Goal: Task Accomplishment & Management: Complete application form

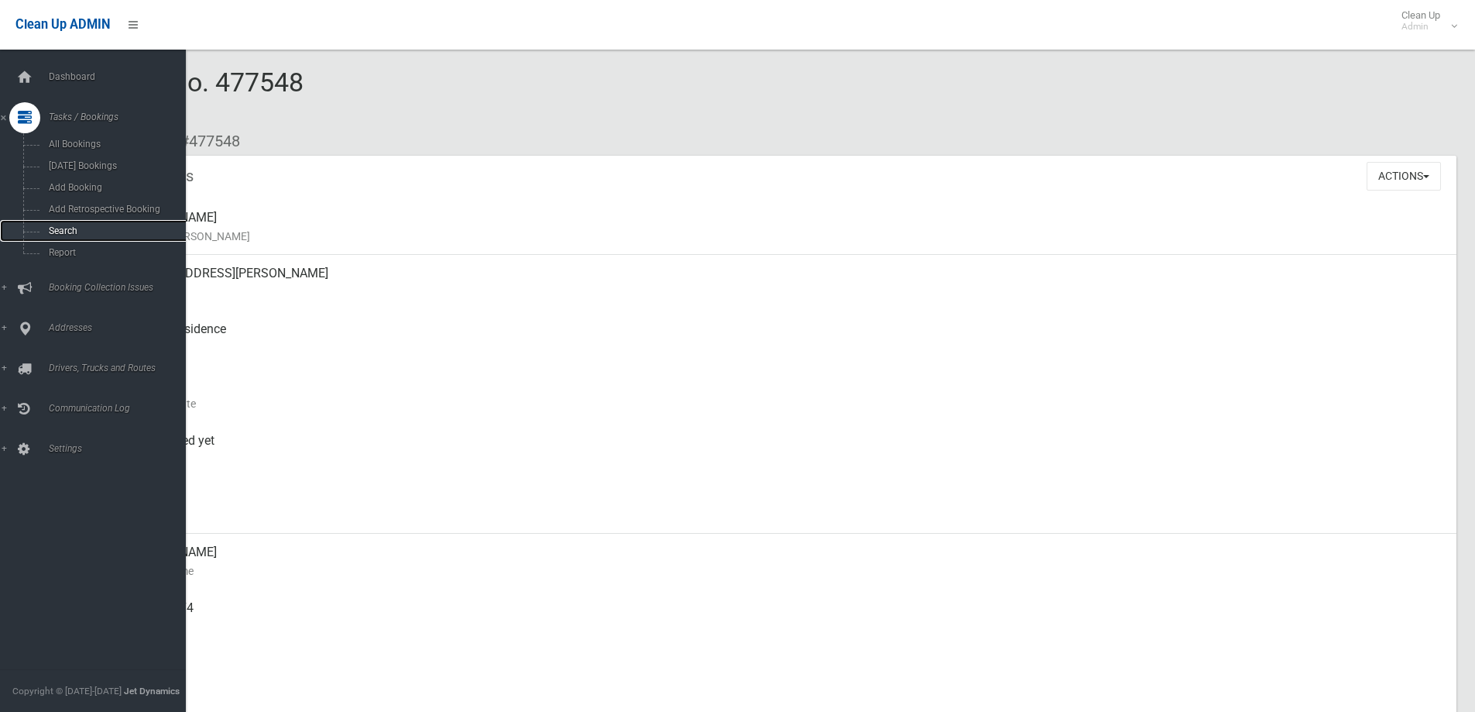
click at [73, 227] on span "Search" at bounding box center [114, 230] width 140 height 11
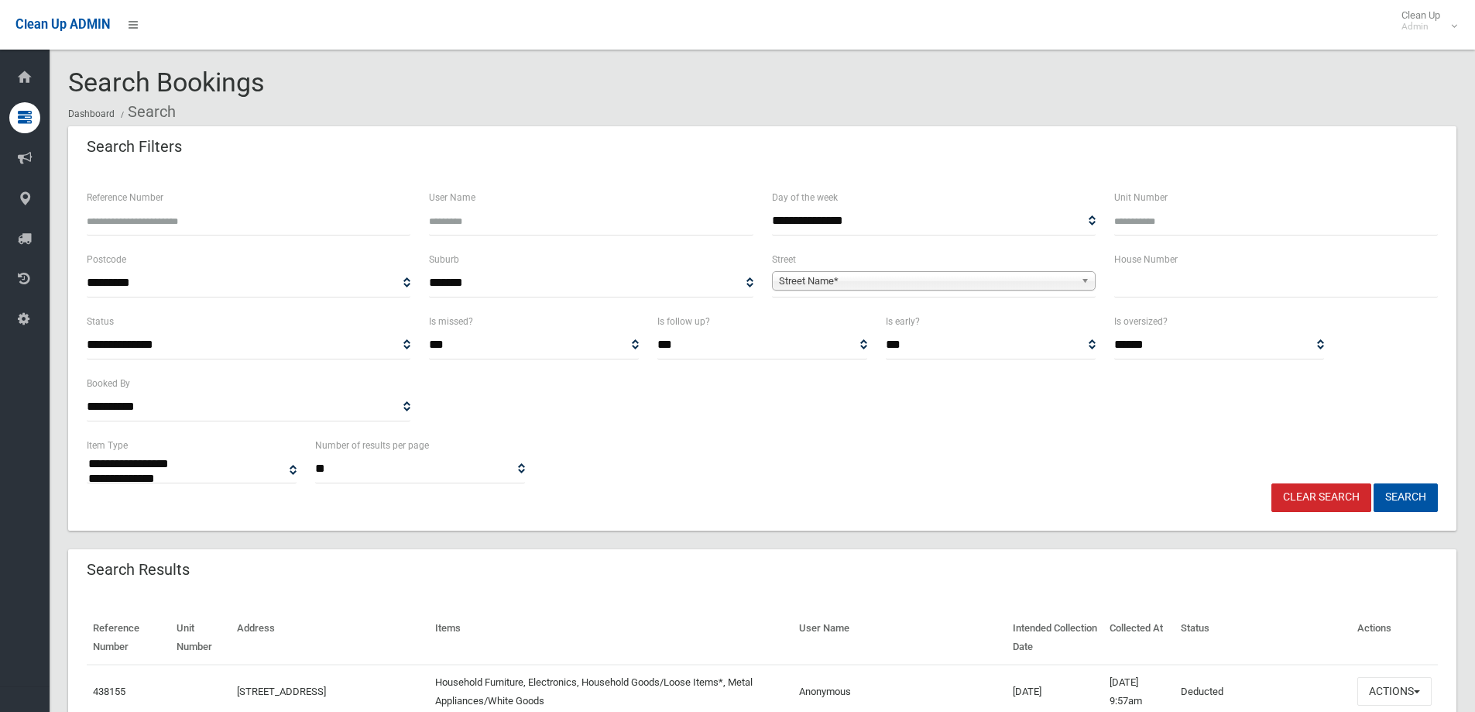
select select
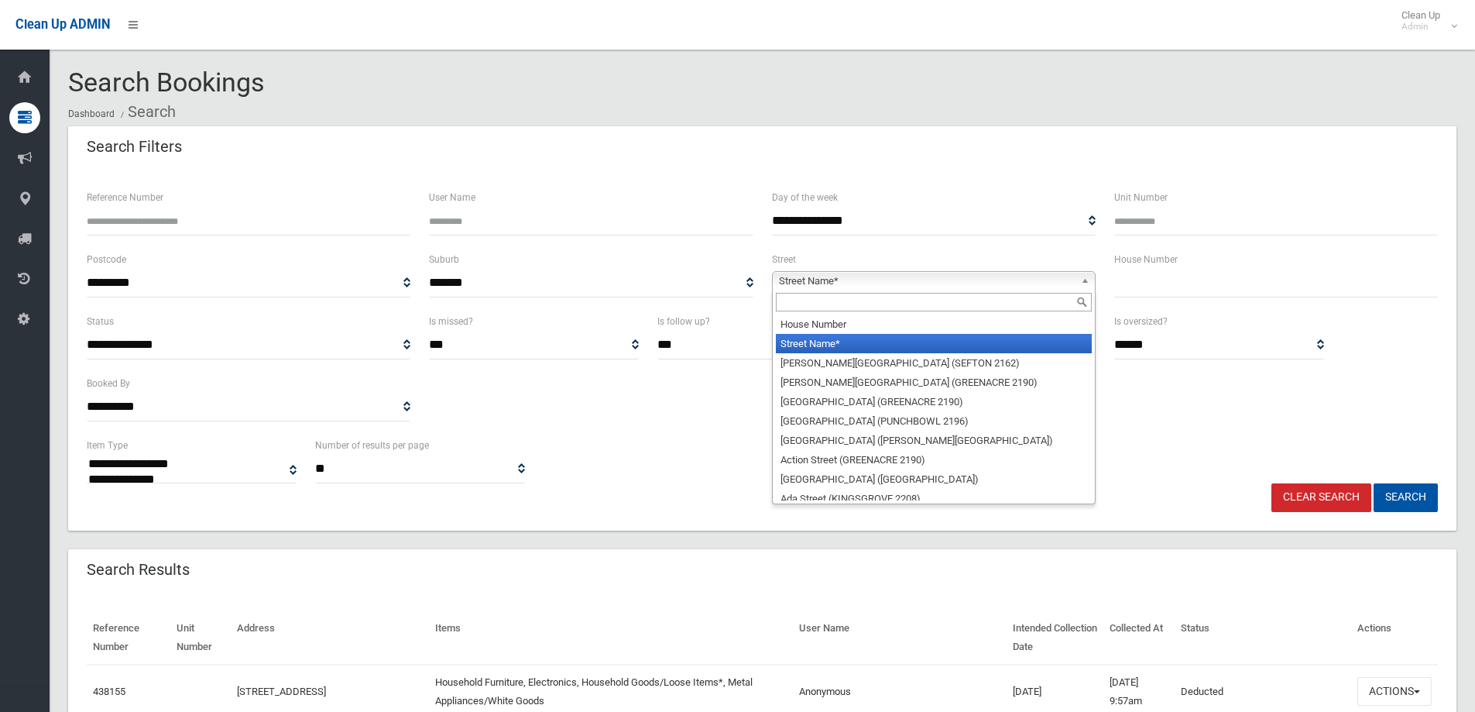
click at [826, 280] on span "Street Name*" at bounding box center [927, 281] width 296 height 19
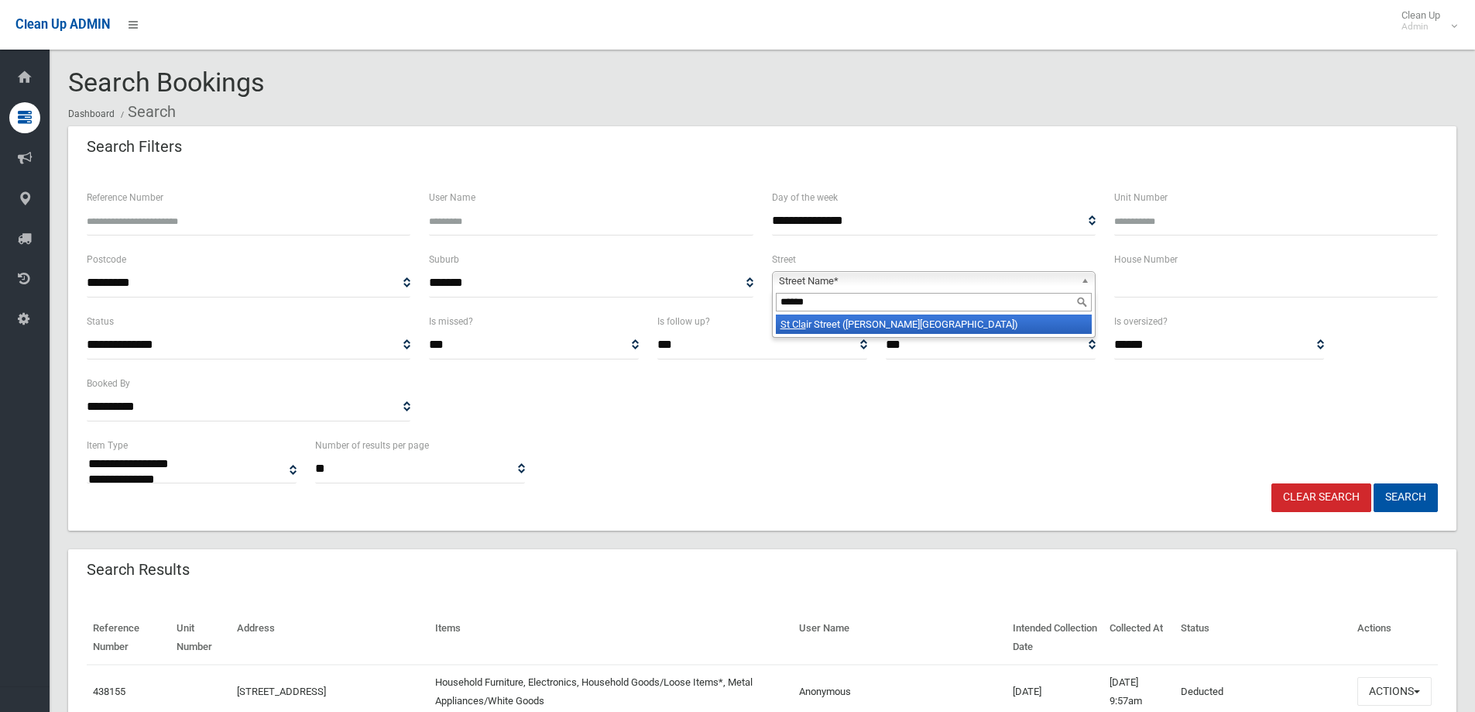
type input "******"
click at [885, 330] on li "St Cla ir Street (BELMORE 2192)" at bounding box center [934, 323] width 316 height 19
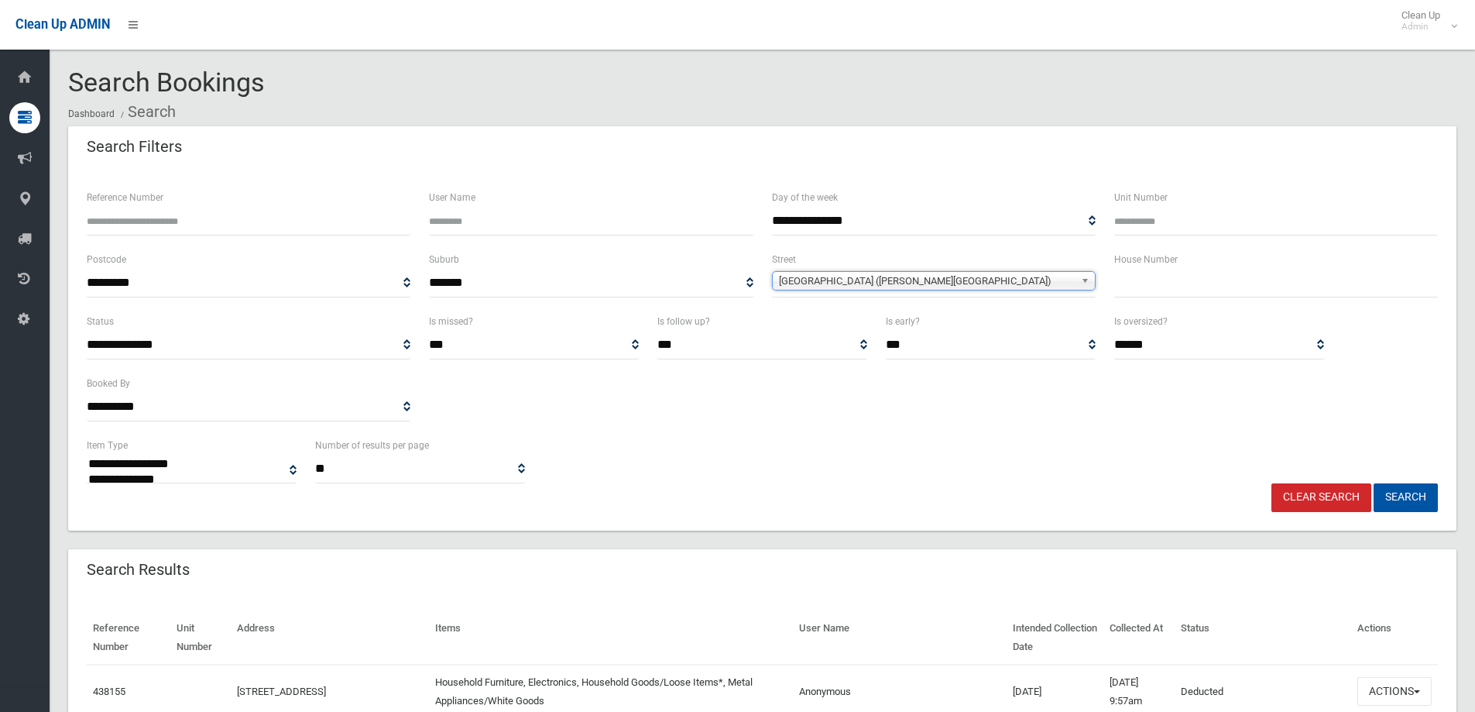
click at [1137, 286] on input "text" at bounding box center [1276, 283] width 324 height 29
type input "**"
click at [1429, 494] on button "Search" at bounding box center [1406, 497] width 64 height 29
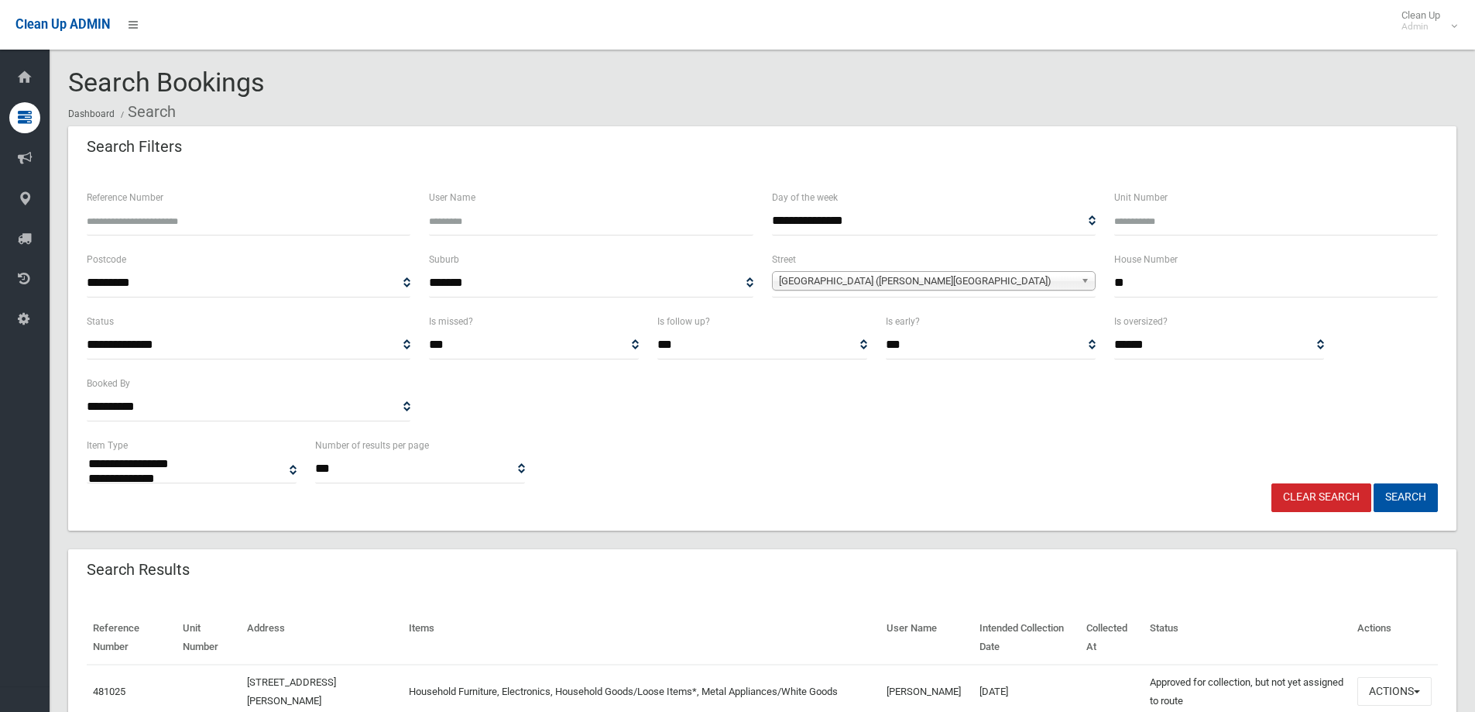
select select
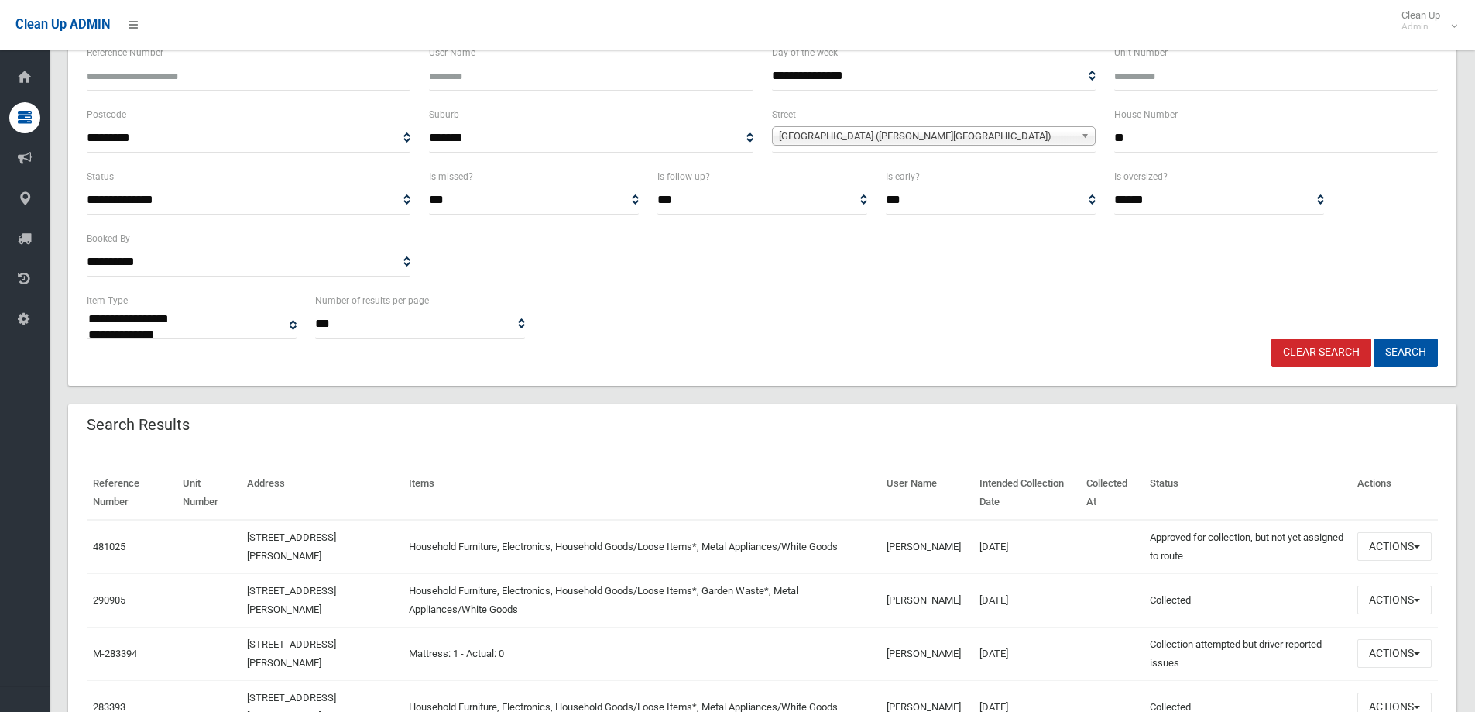
scroll to position [155, 0]
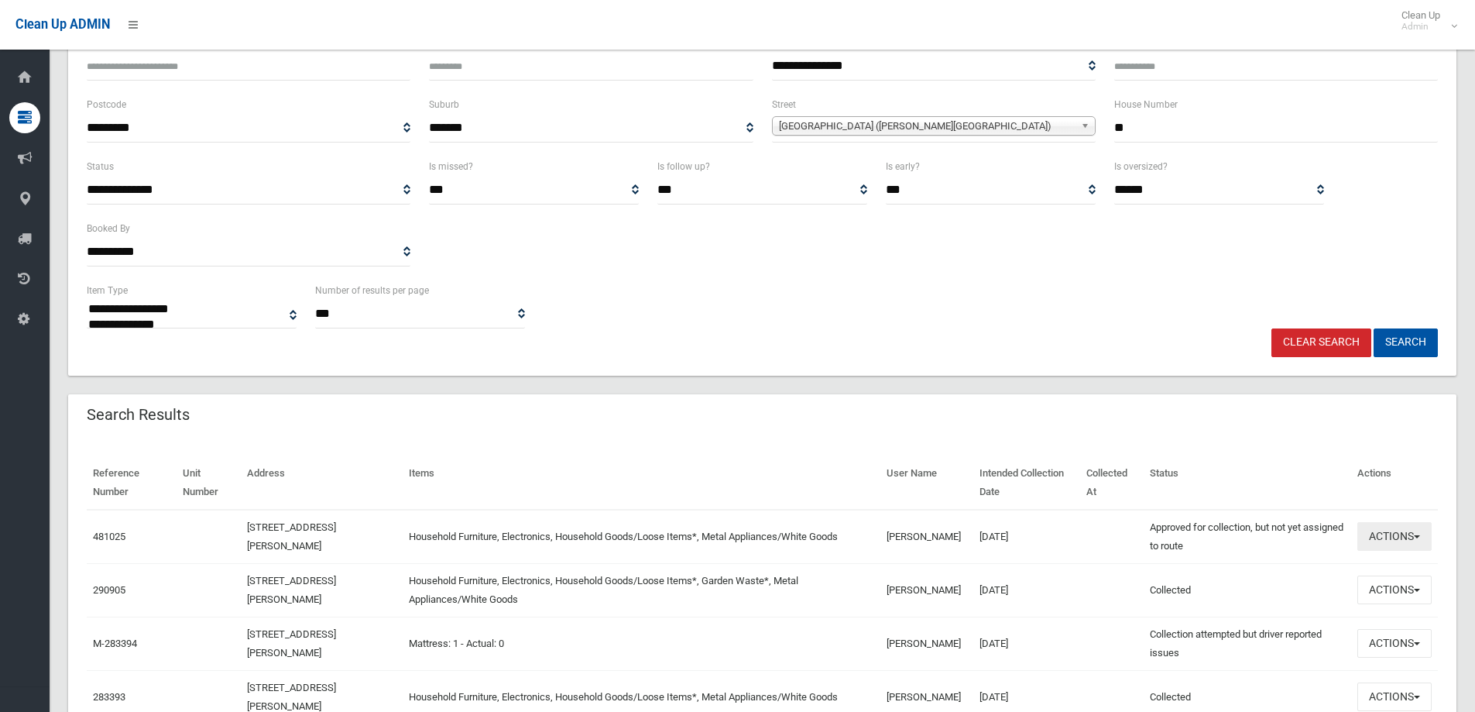
click at [1390, 541] on button "Actions" at bounding box center [1395, 536] width 74 height 29
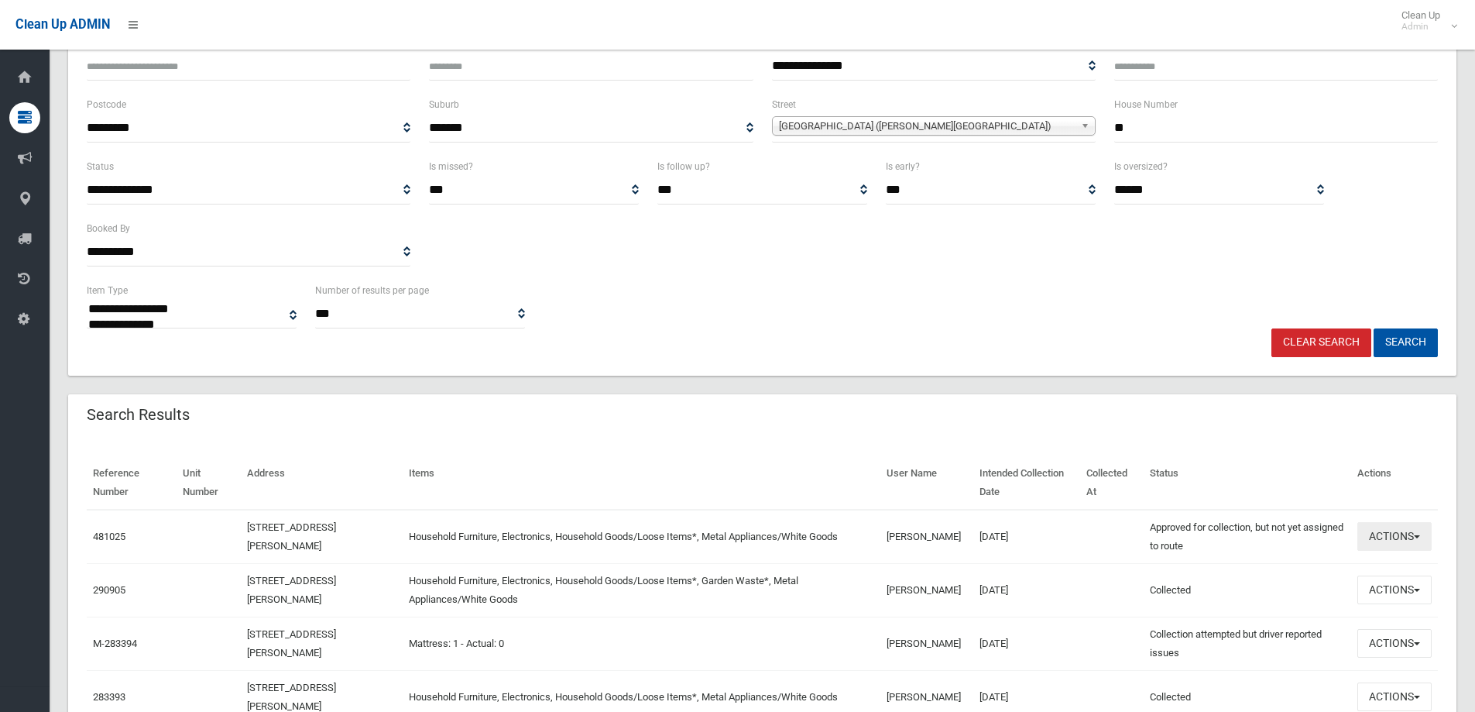
click at [1402, 538] on button "Actions" at bounding box center [1395, 536] width 74 height 29
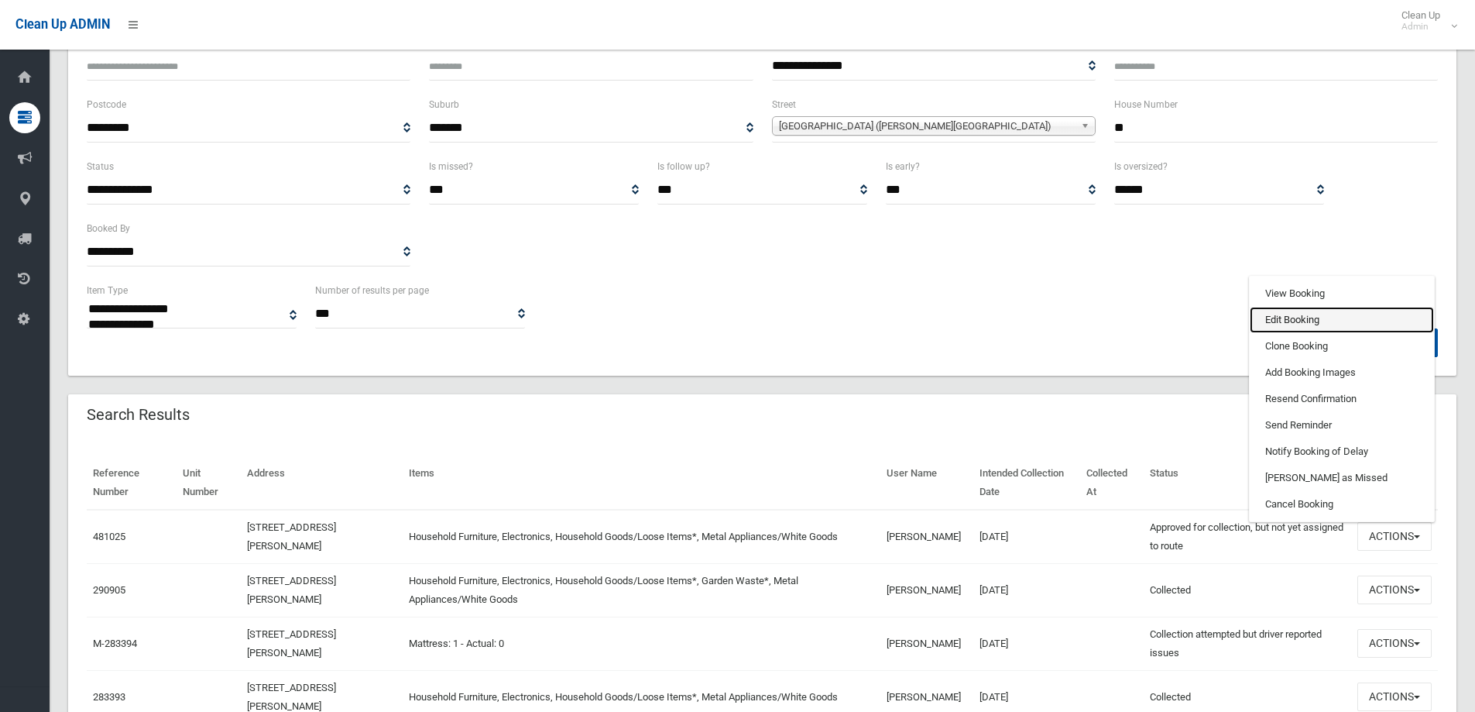
click at [1284, 321] on link "Edit Booking" at bounding box center [1342, 320] width 184 height 26
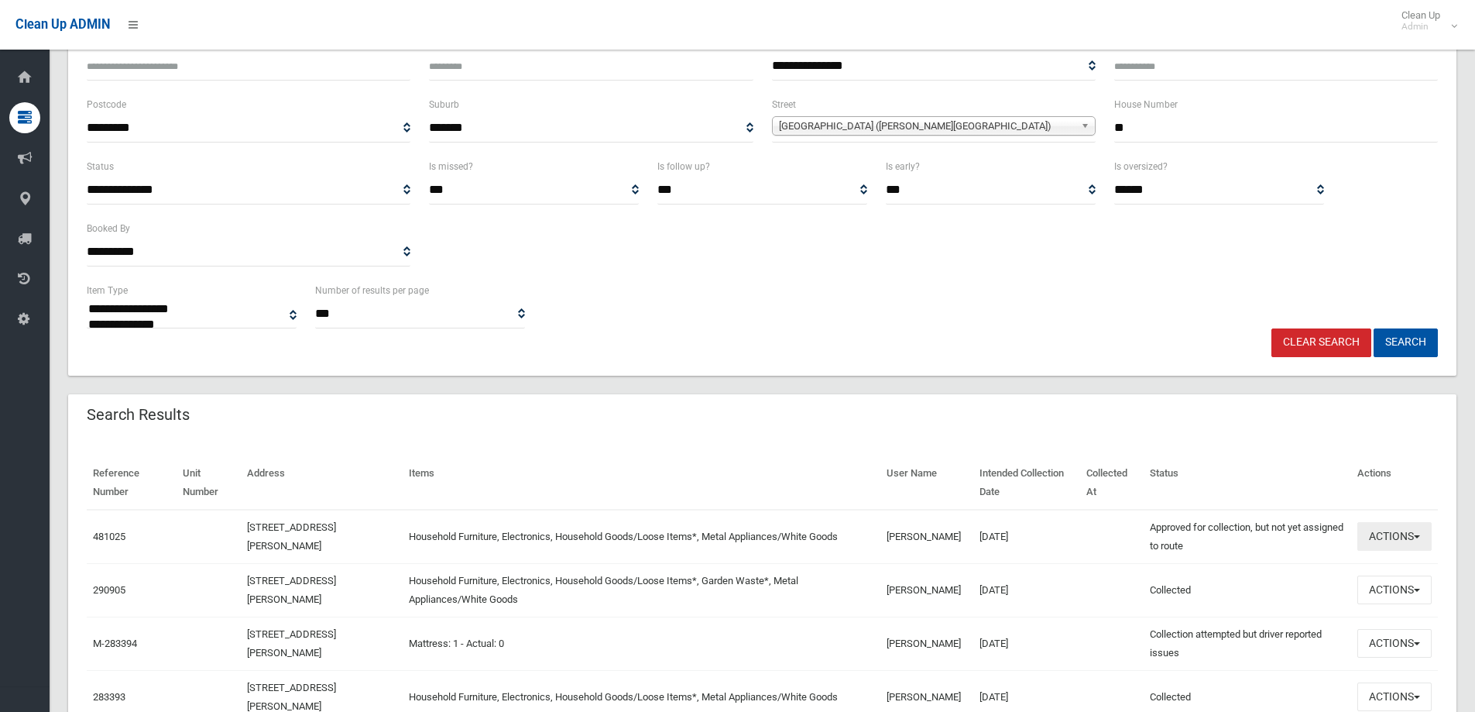
click at [1396, 534] on button "Actions" at bounding box center [1395, 536] width 74 height 29
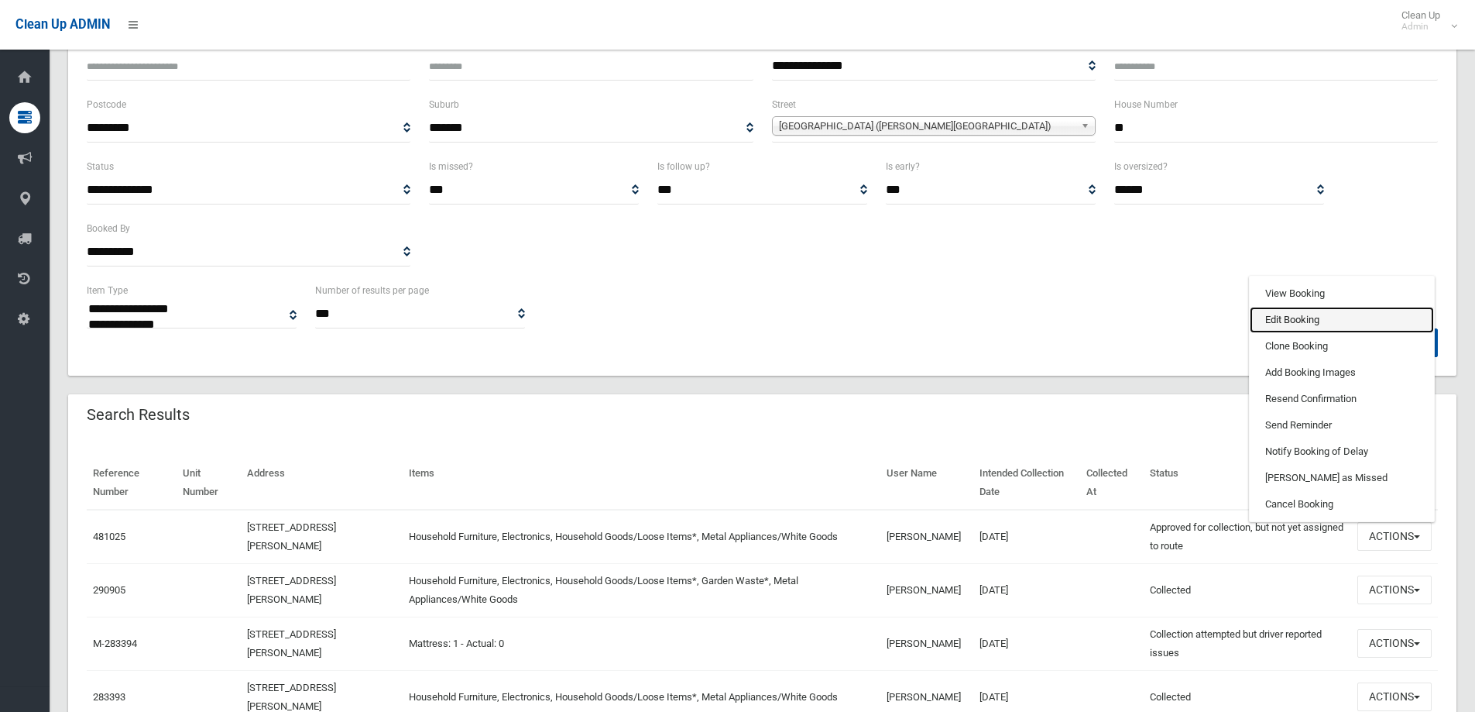
click at [1308, 321] on link "Edit Booking" at bounding box center [1342, 320] width 184 height 26
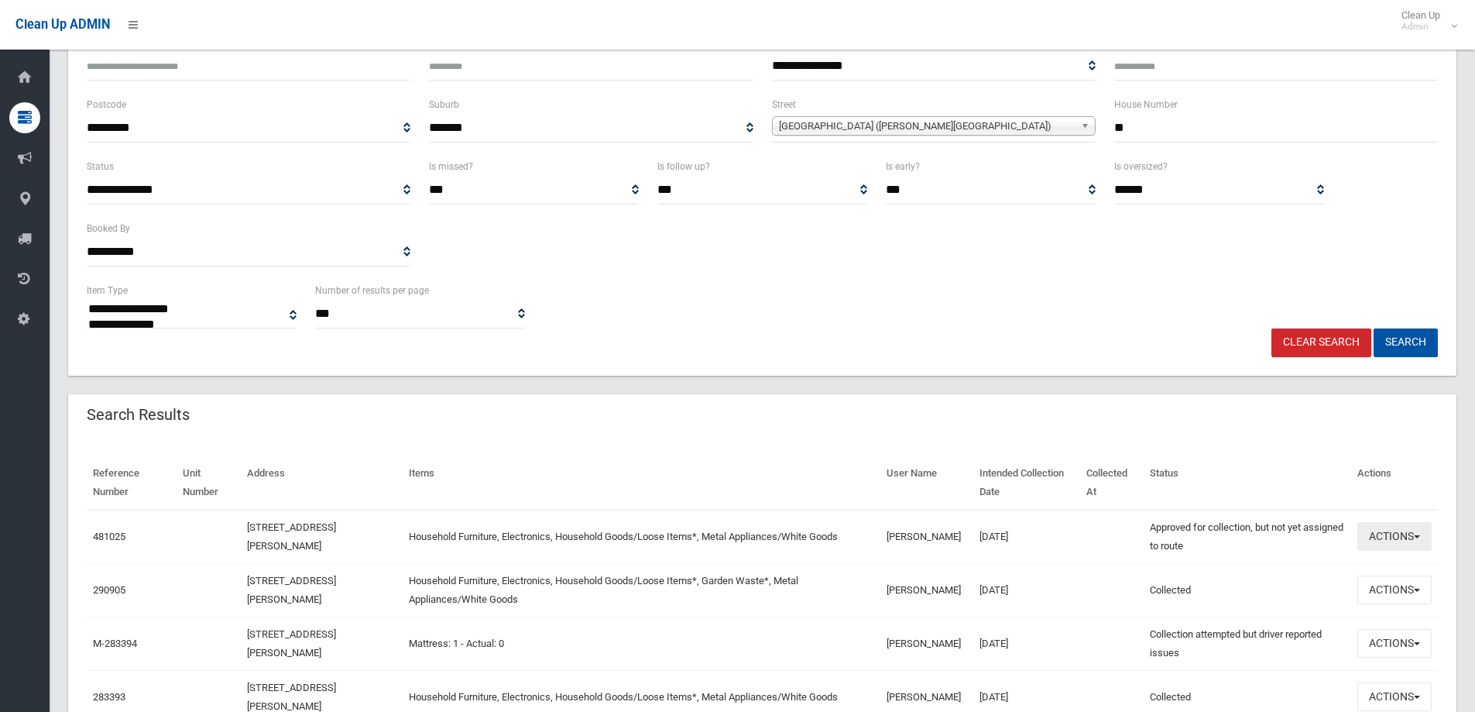
click at [1385, 537] on button "Actions" at bounding box center [1395, 536] width 74 height 29
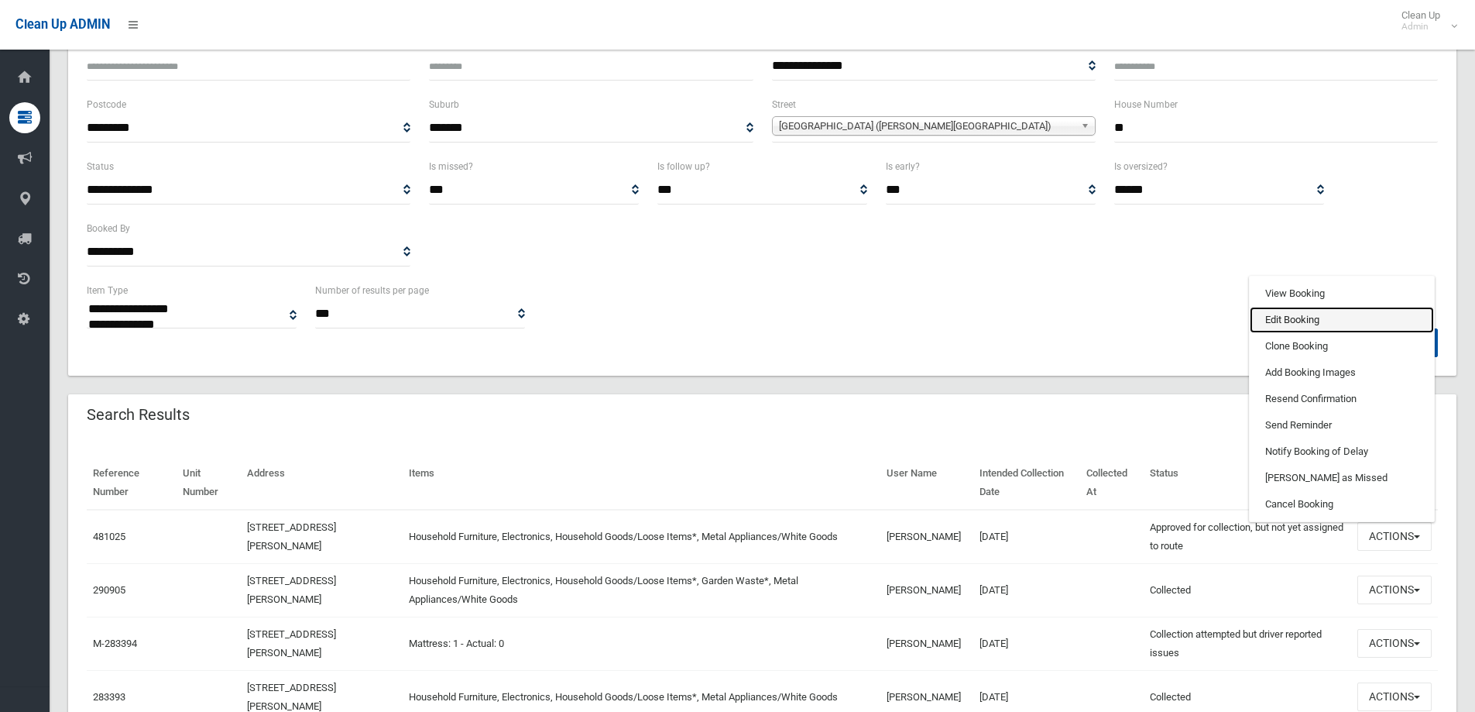
click at [1286, 318] on link "Edit Booking" at bounding box center [1342, 320] width 184 height 26
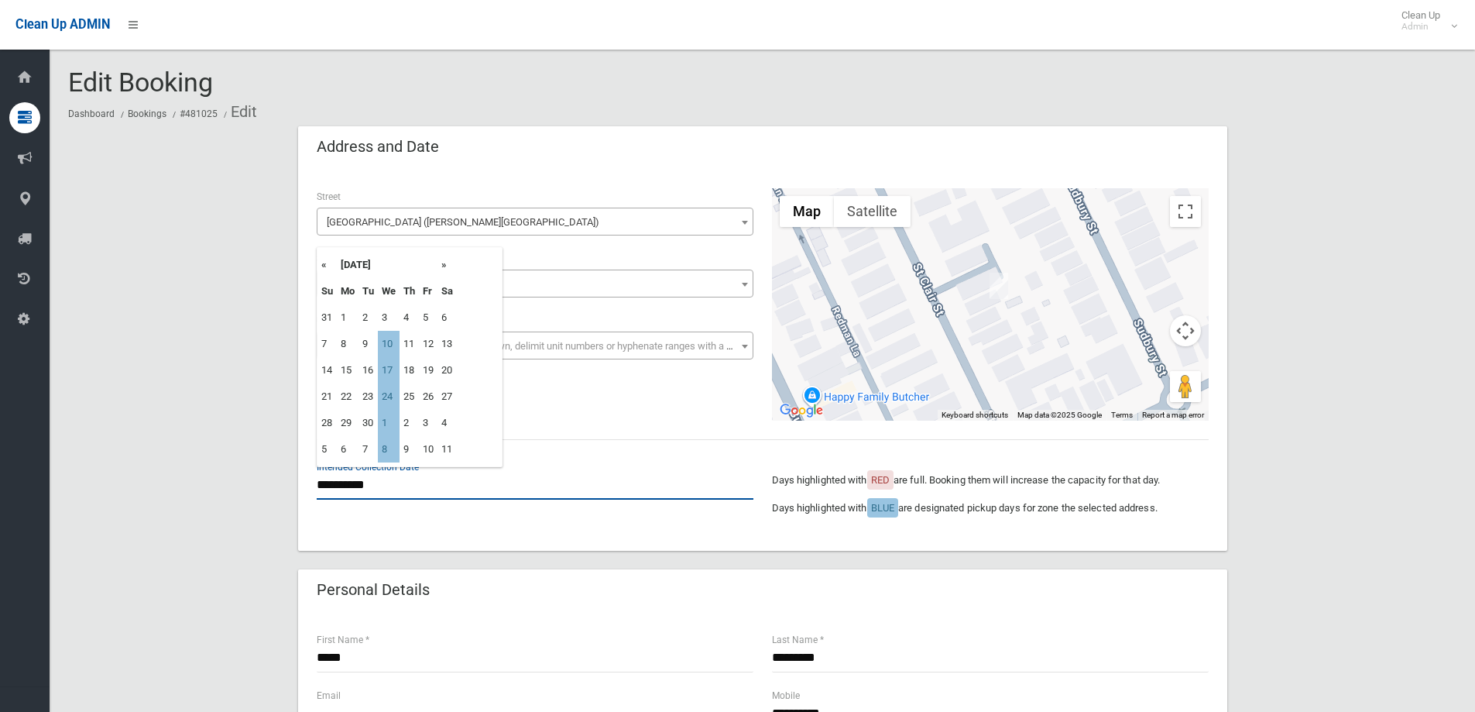
click at [386, 482] on input "**********" at bounding box center [535, 485] width 437 height 29
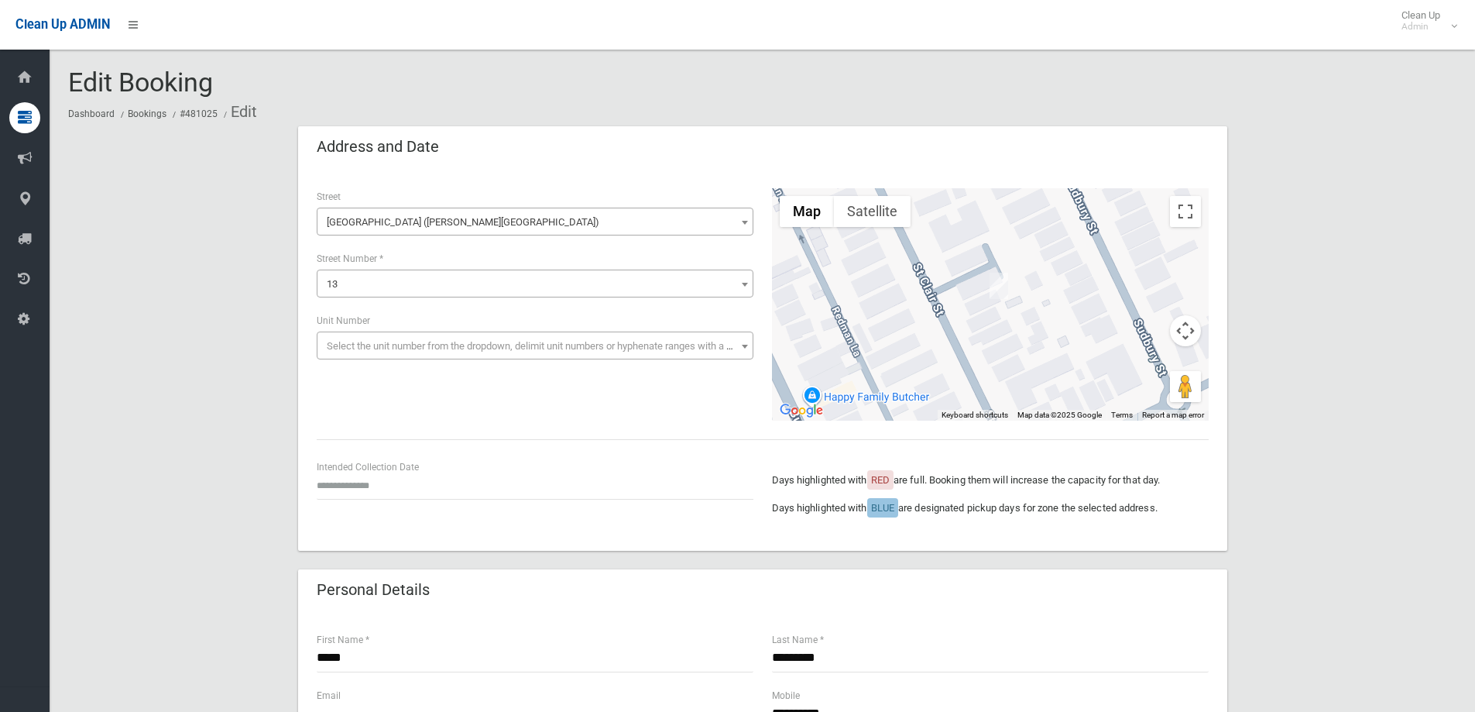
click at [600, 418] on div "**********" at bounding box center [762, 304] width 911 height 232
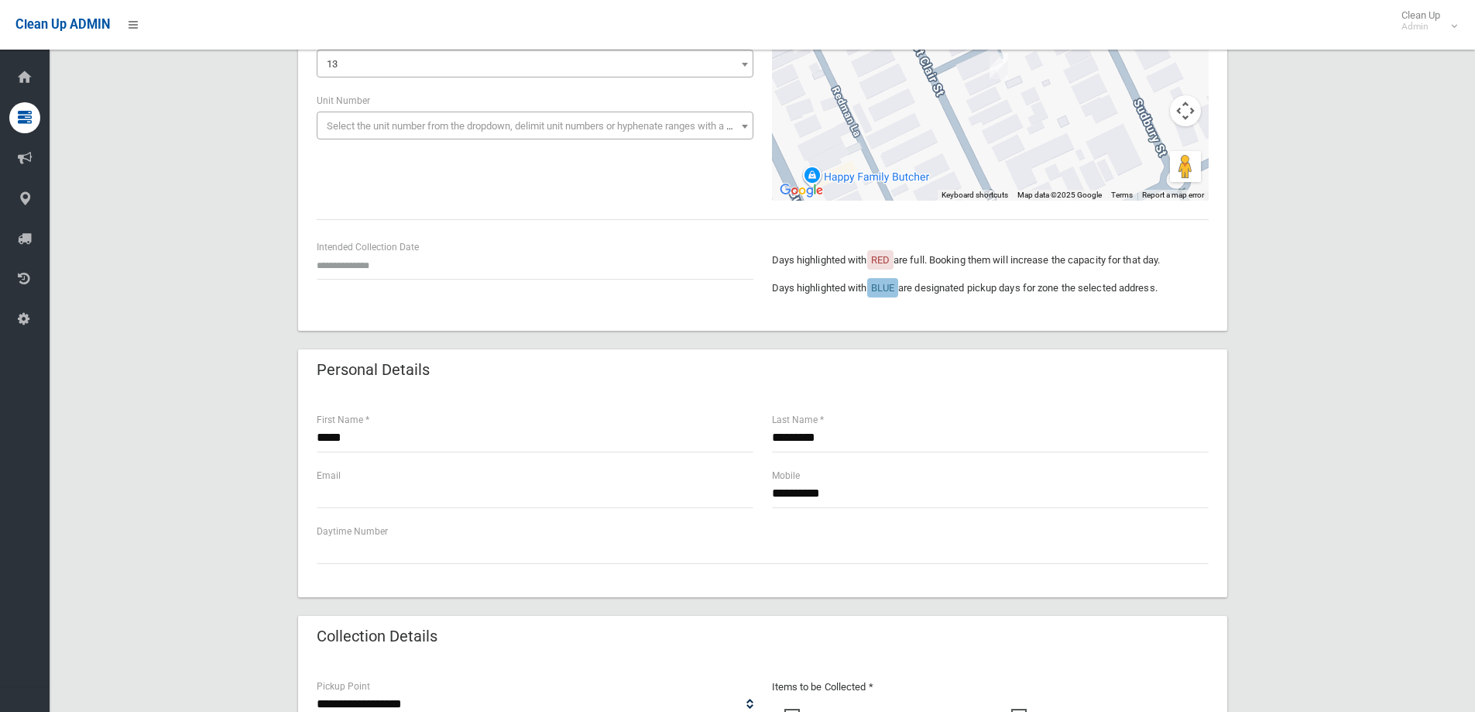
scroll to position [387, 0]
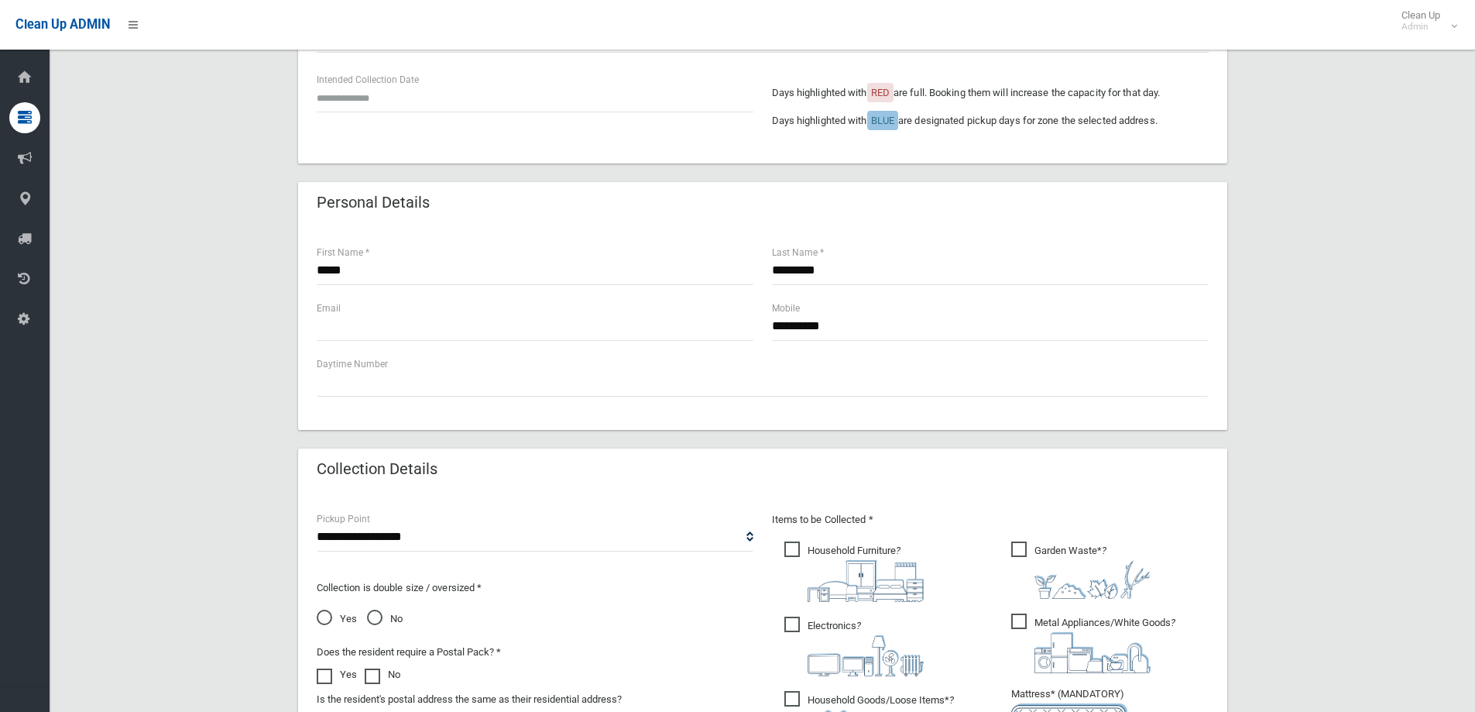
drag, startPoint x: 329, startPoint y: 619, endPoint x: 500, endPoint y: 622, distance: 171.2
click at [334, 619] on span "Yes" at bounding box center [337, 618] width 40 height 19
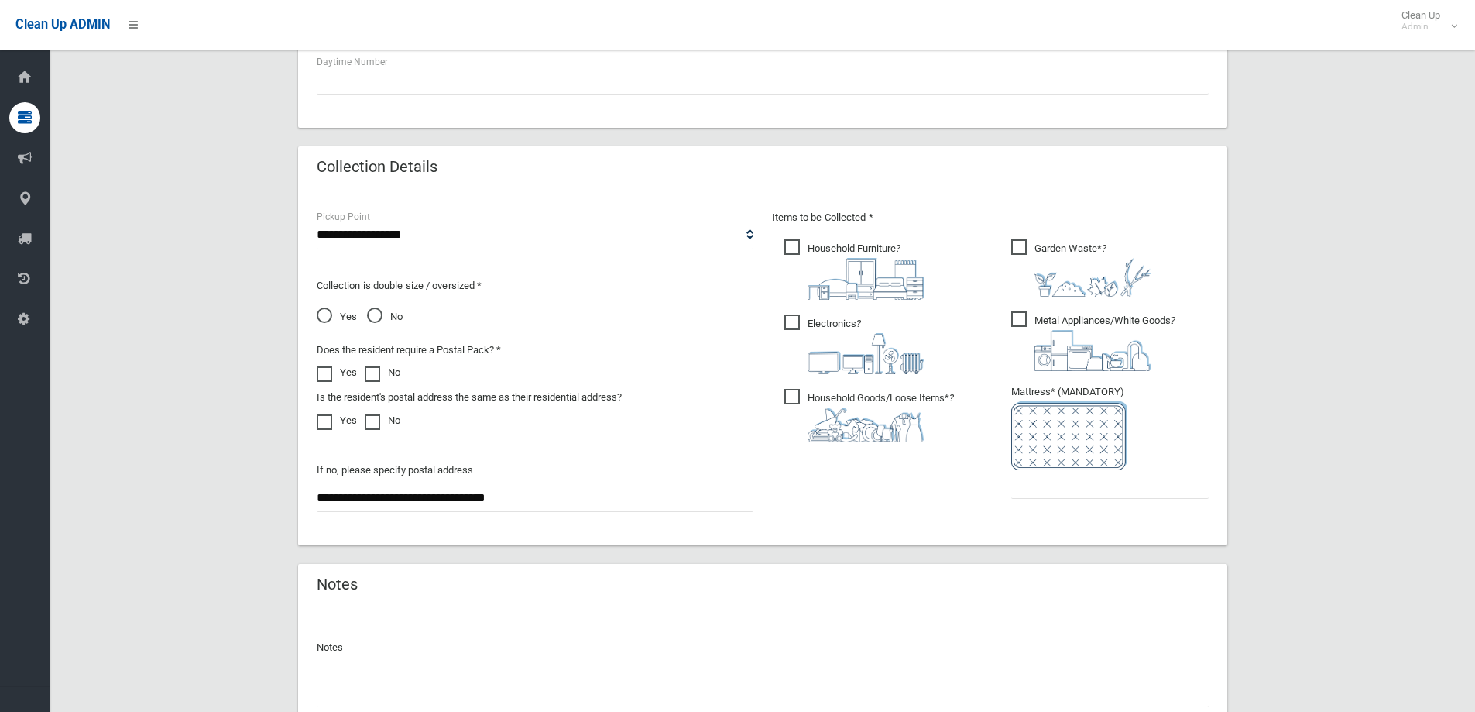
scroll to position [697, 0]
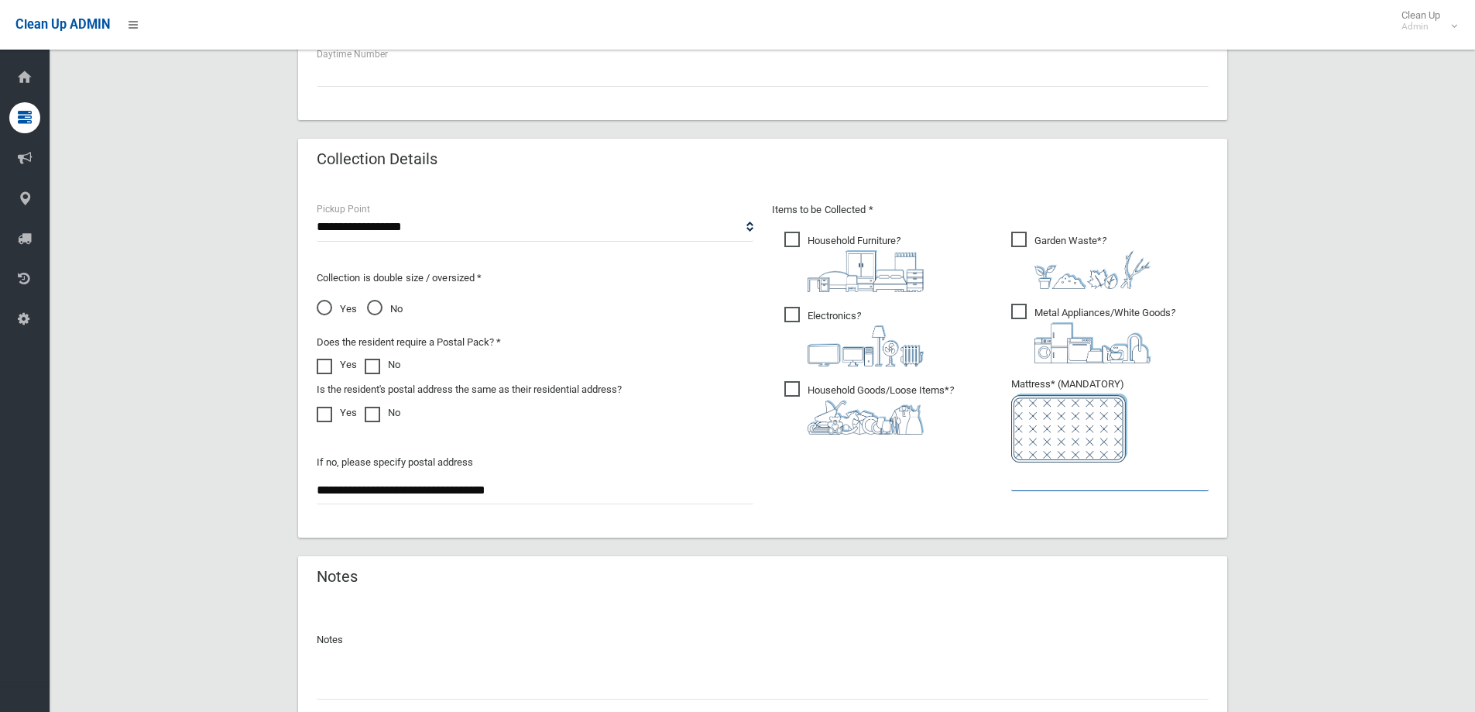
click at [1042, 481] on input "text" at bounding box center [1109, 476] width 197 height 29
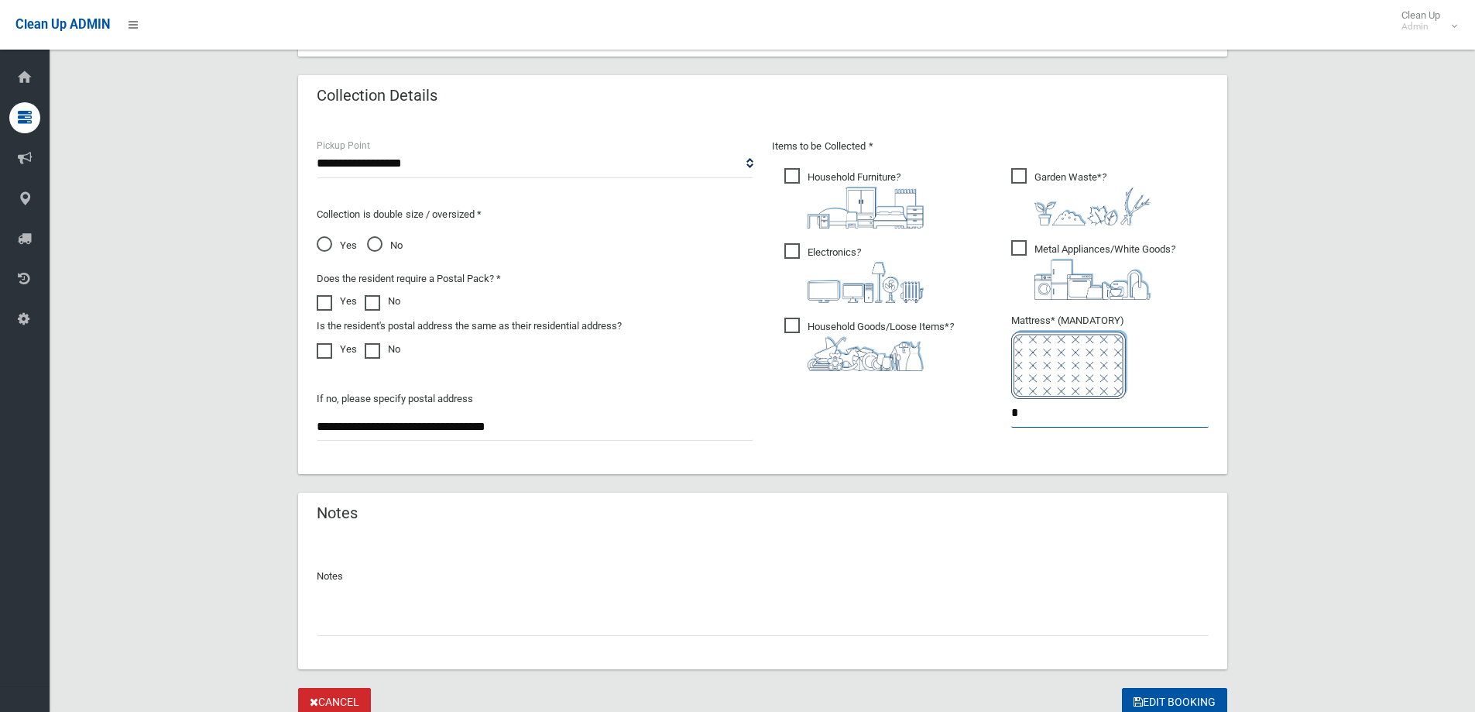
scroll to position [821, 0]
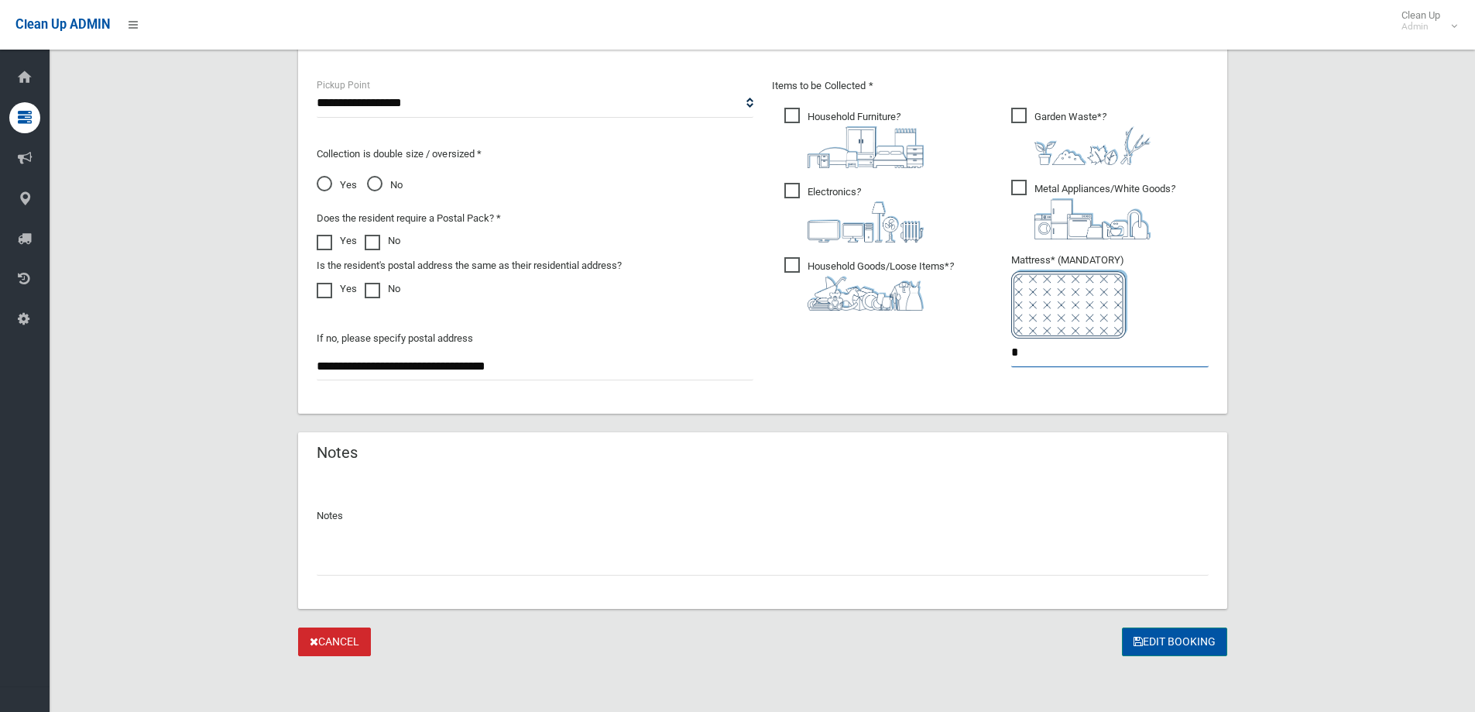
type input "*"
click at [1172, 638] on button "Edit Booking" at bounding box center [1174, 641] width 105 height 29
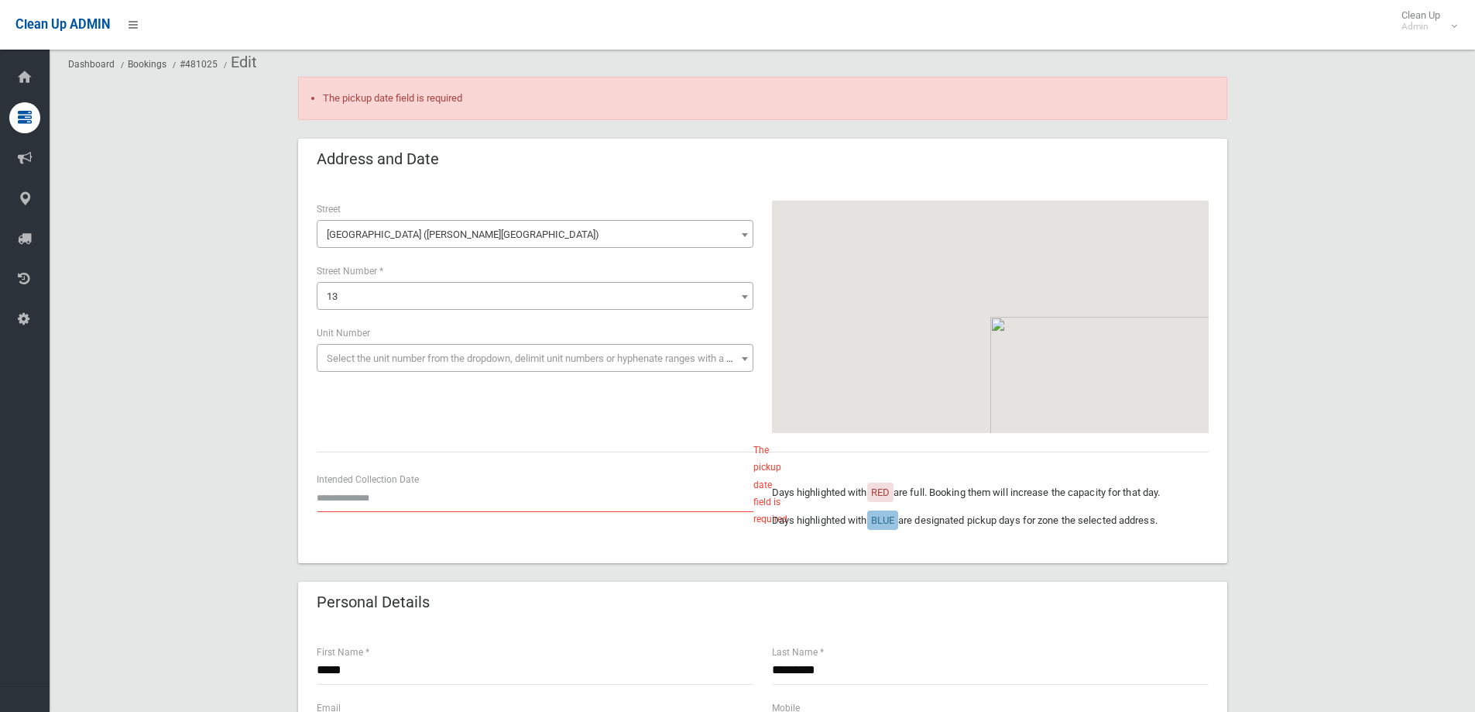
scroll to position [77, 0]
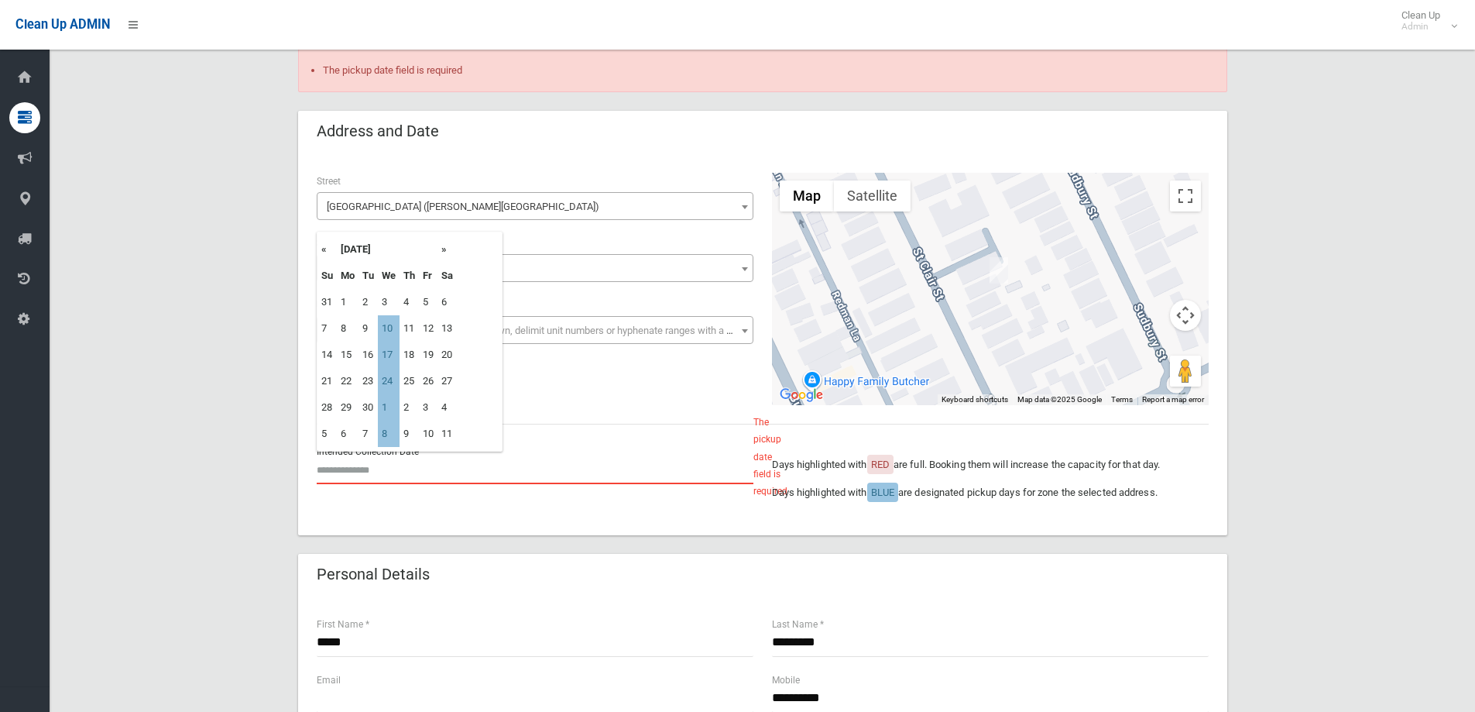
click at [375, 464] on input "text" at bounding box center [535, 469] width 437 height 29
click at [551, 384] on div "**********" at bounding box center [762, 289] width 911 height 232
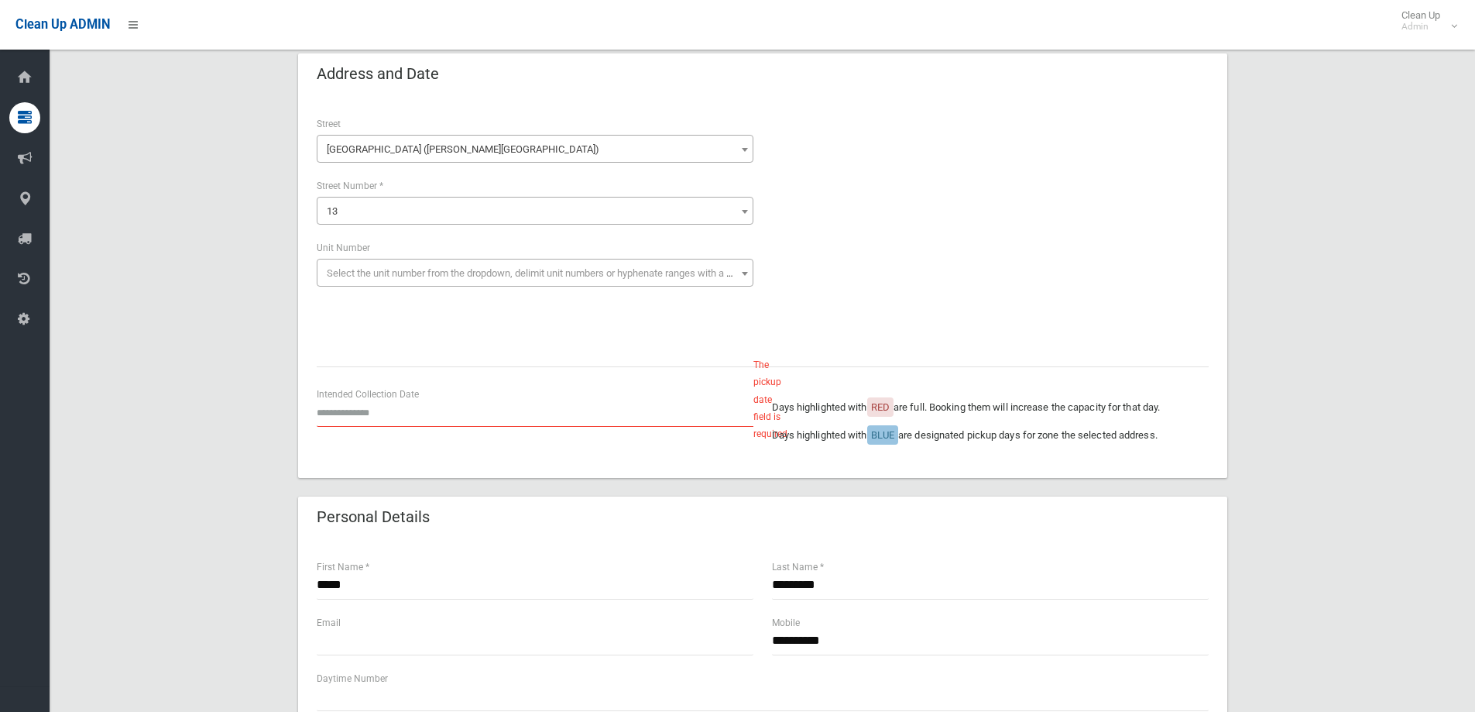
scroll to position [124, 0]
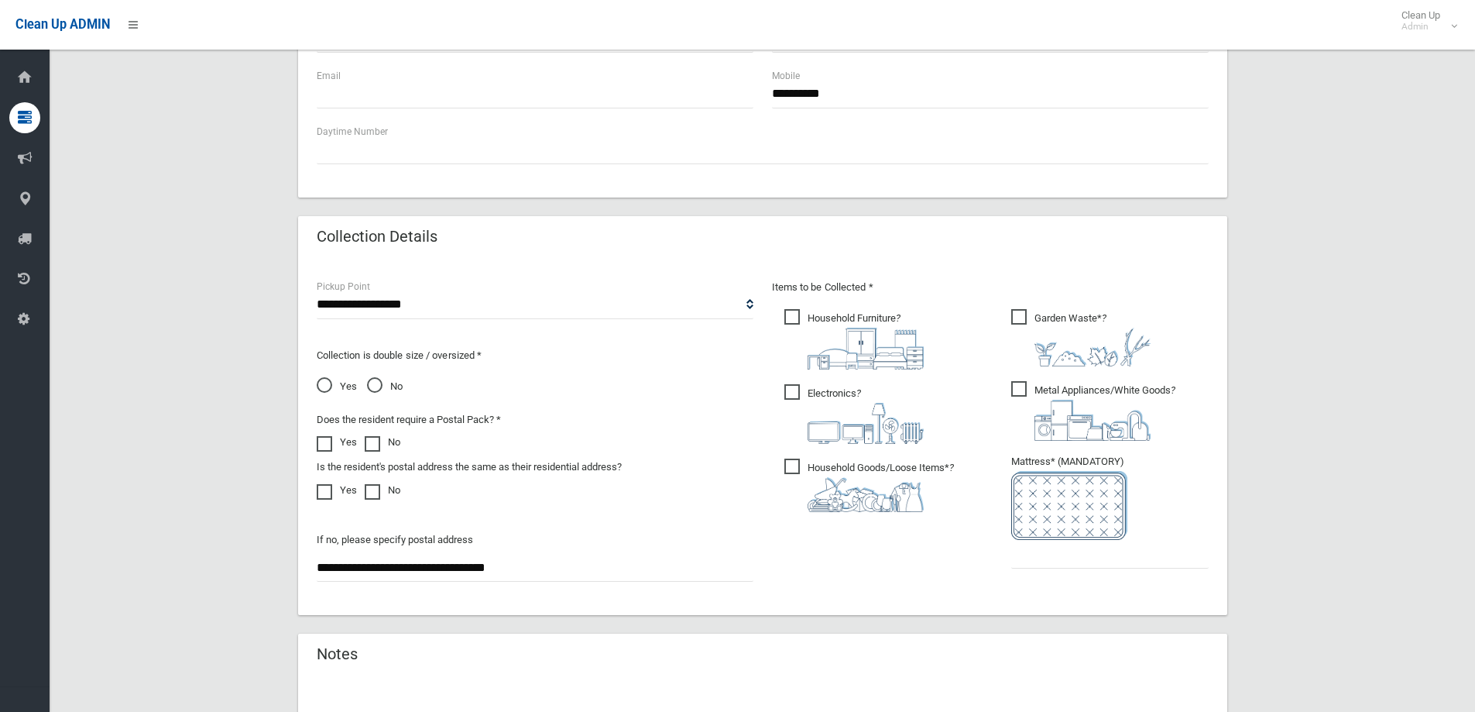
click at [335, 378] on span "Yes" at bounding box center [337, 386] width 40 height 19
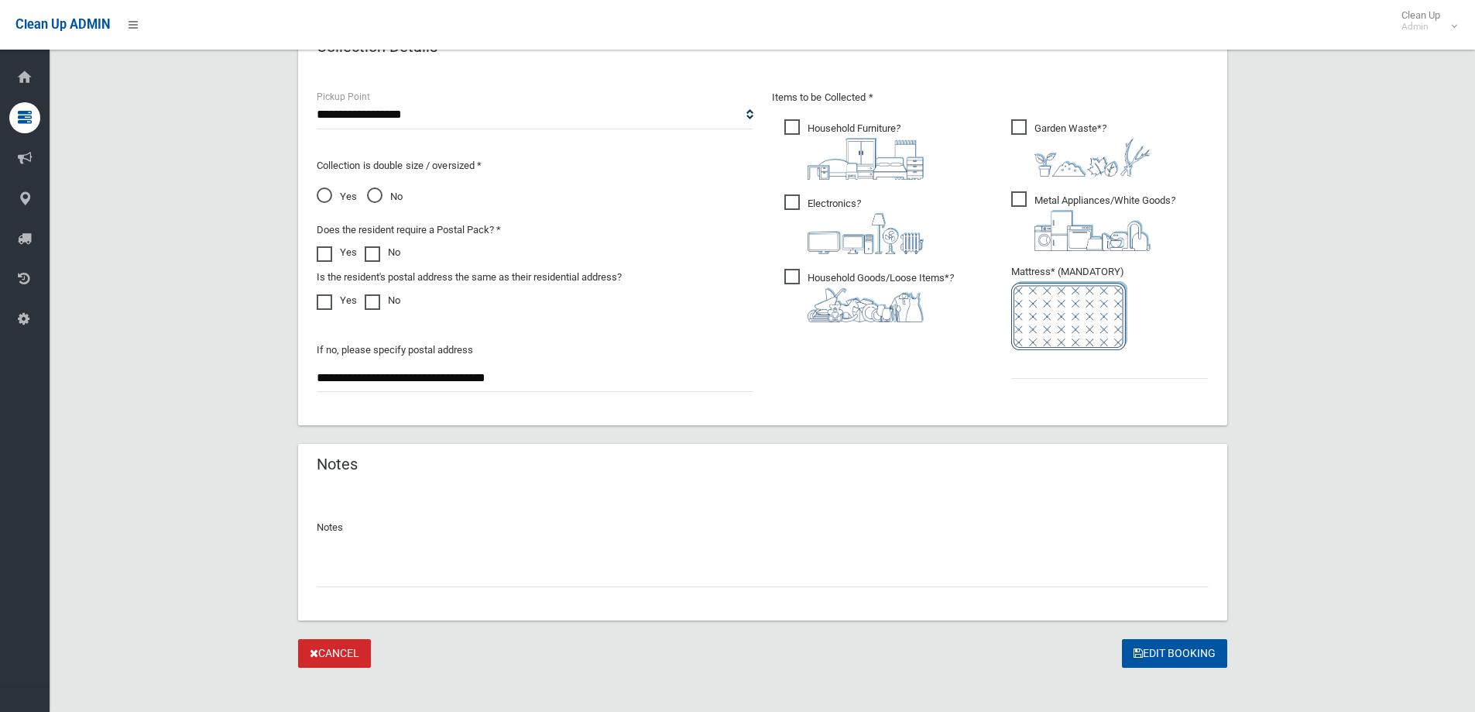
scroll to position [821, 0]
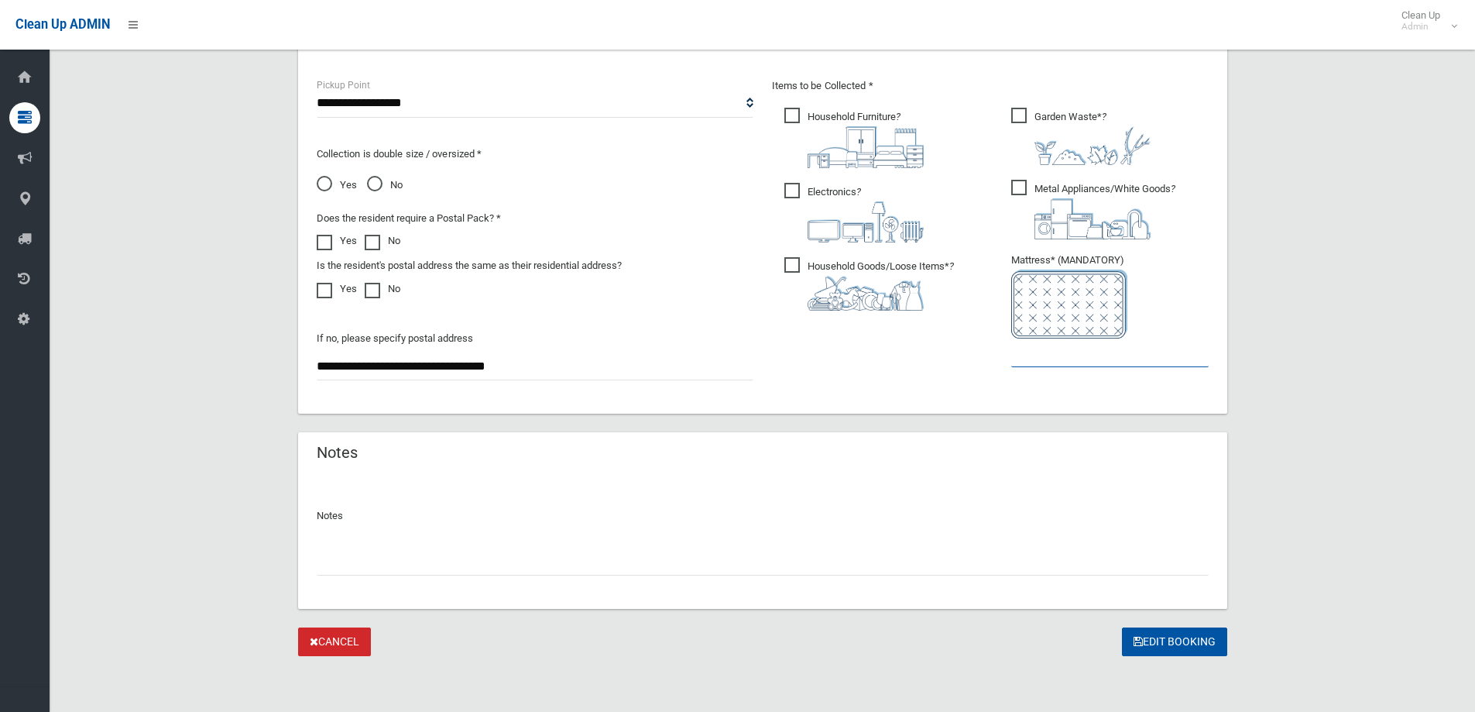
click at [1099, 361] on input "text" at bounding box center [1109, 352] width 197 height 29
type input "*"
click at [1180, 640] on button "Edit Booking" at bounding box center [1174, 641] width 105 height 29
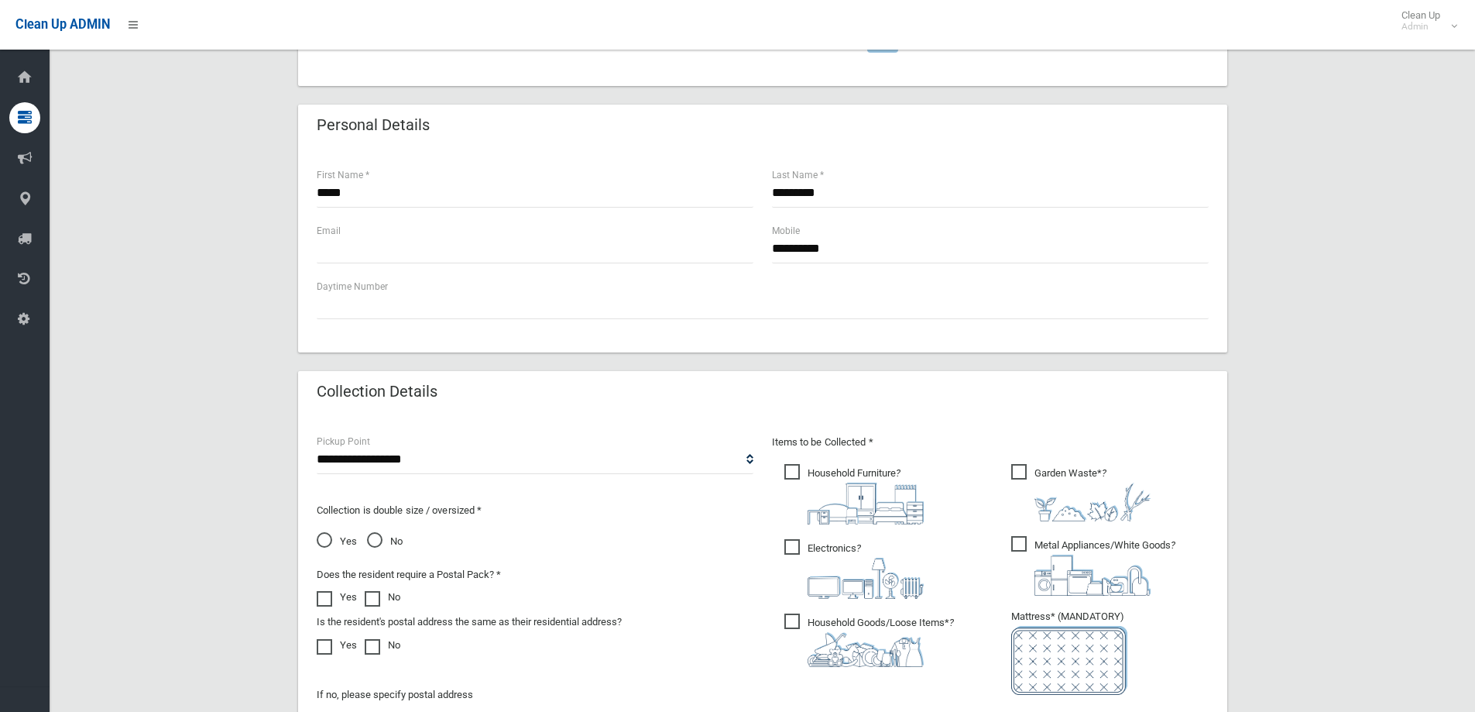
scroll to position [620, 0]
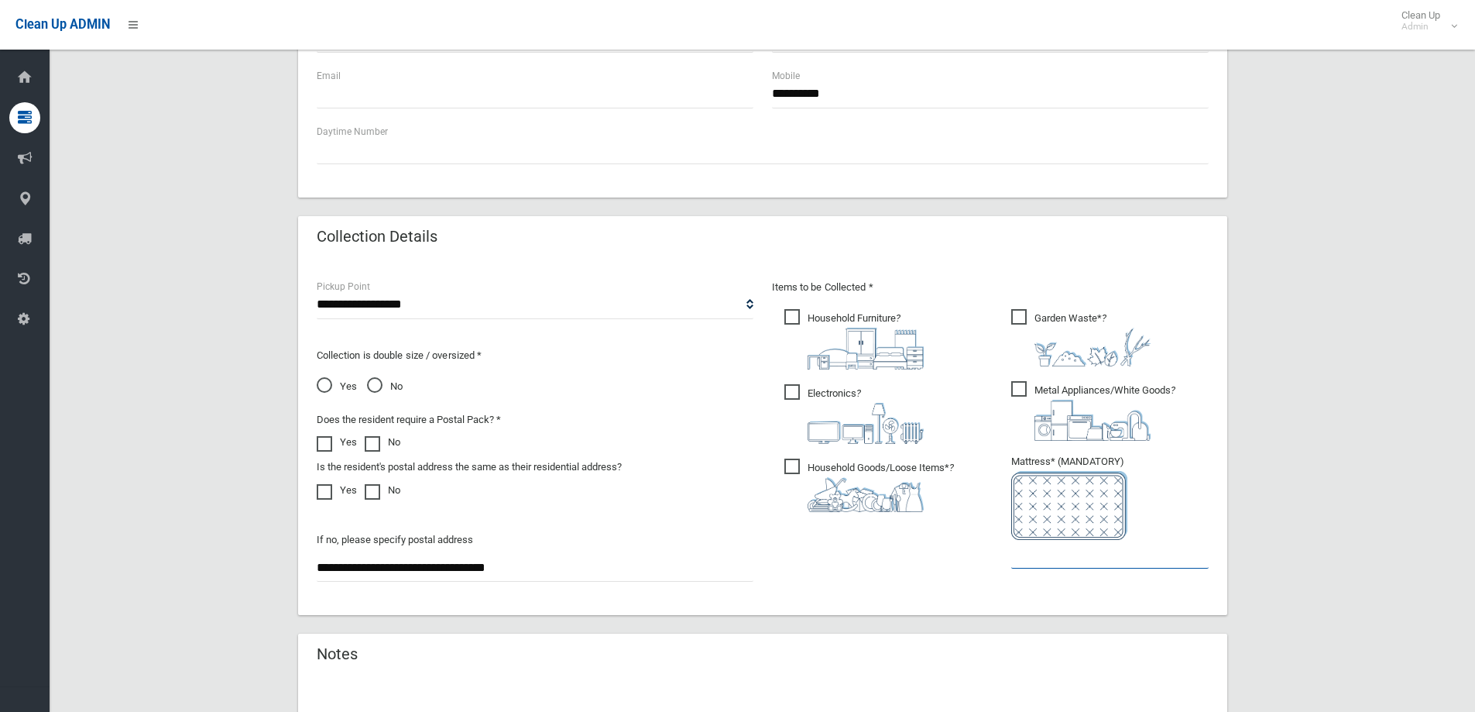
click at [1076, 560] on input "text" at bounding box center [1109, 554] width 197 height 29
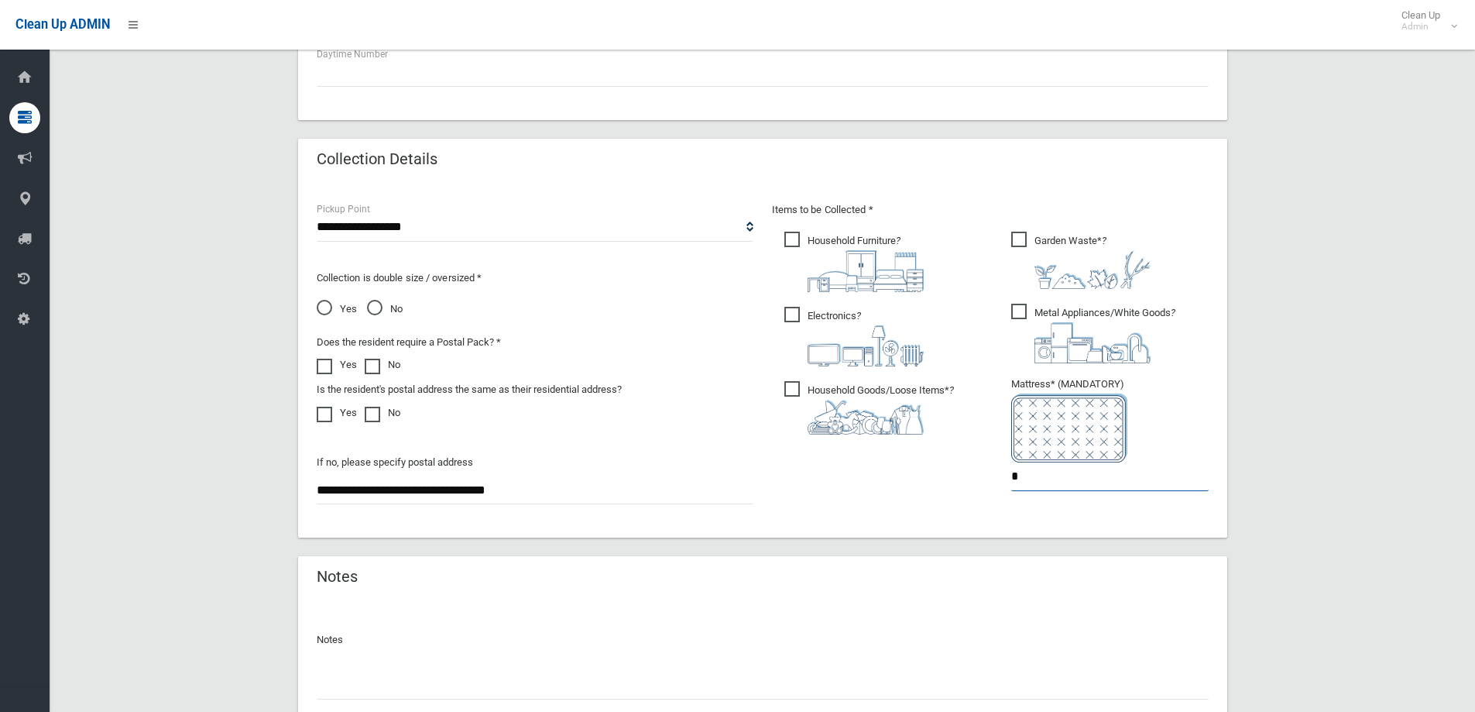
type input "*"
click at [362, 681] on input "text" at bounding box center [763, 685] width 892 height 29
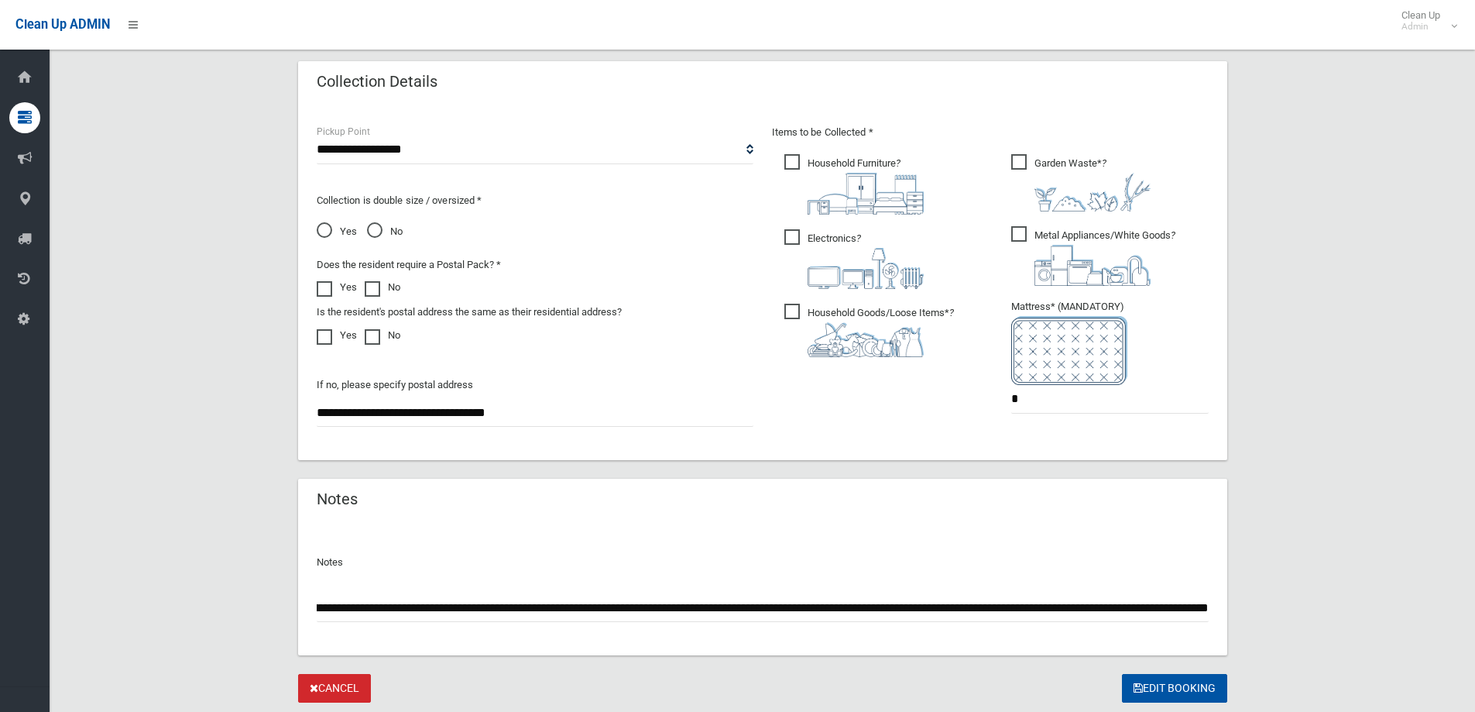
scroll to position [0, 507]
click at [735, 608] on input "**********" at bounding box center [763, 607] width 892 height 29
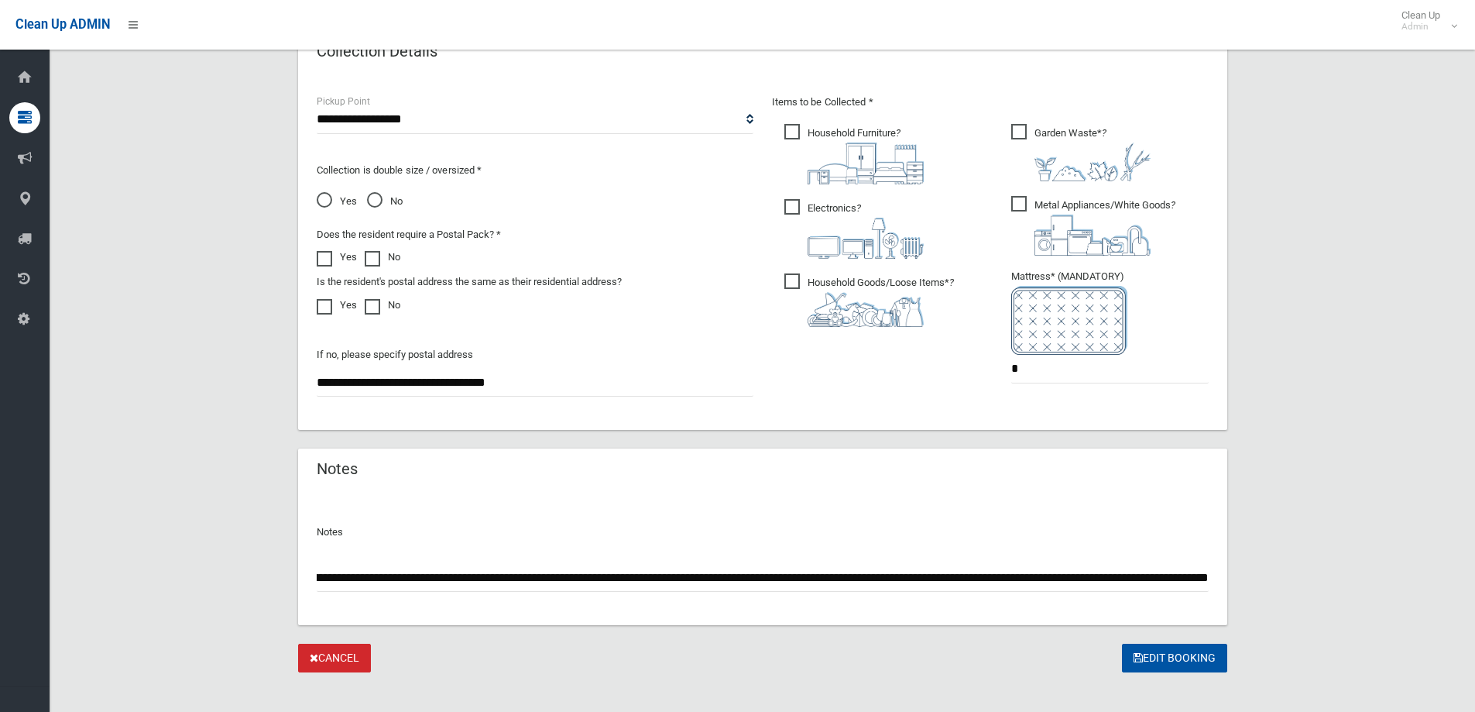
scroll to position [821, 0]
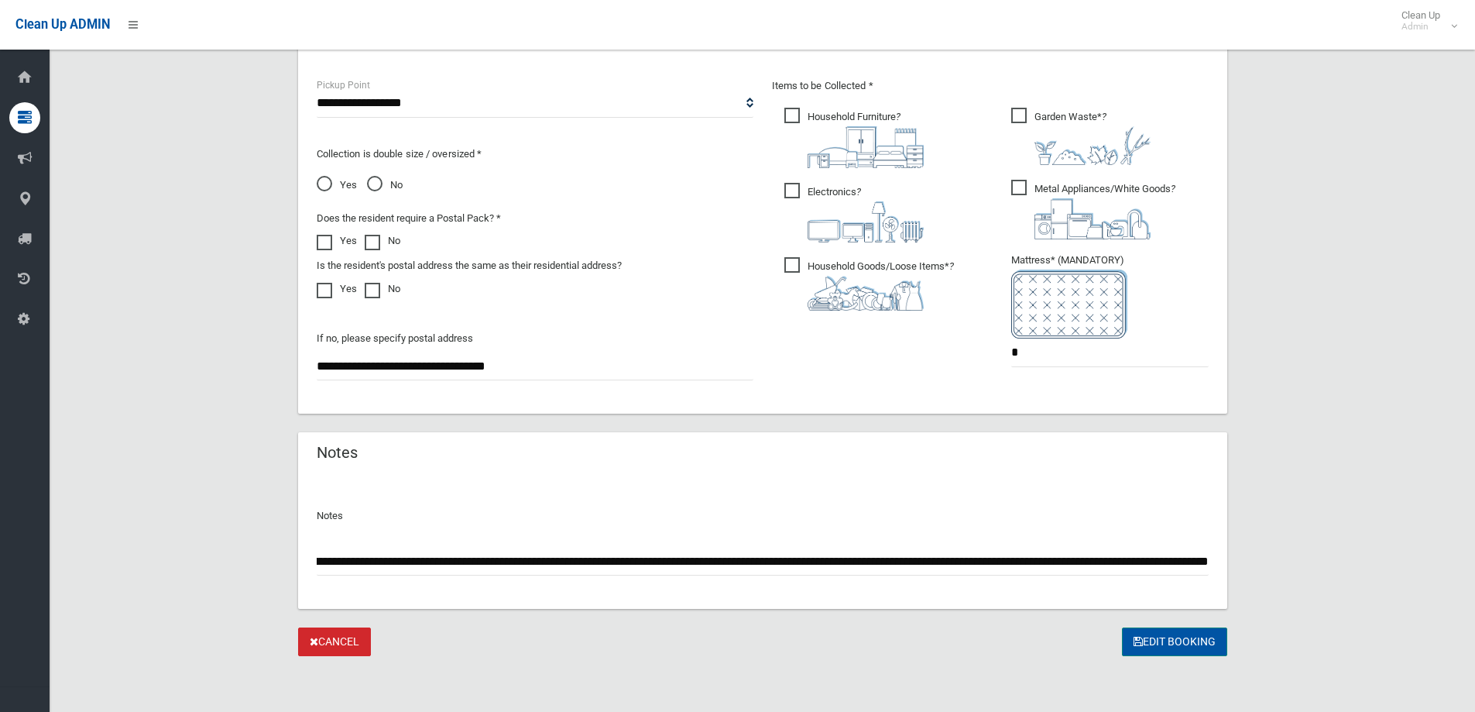
type input "**********"
click at [1146, 641] on button "Edit Booking" at bounding box center [1174, 641] width 105 height 29
